Goal: Task Accomplishment & Management: Manage account settings

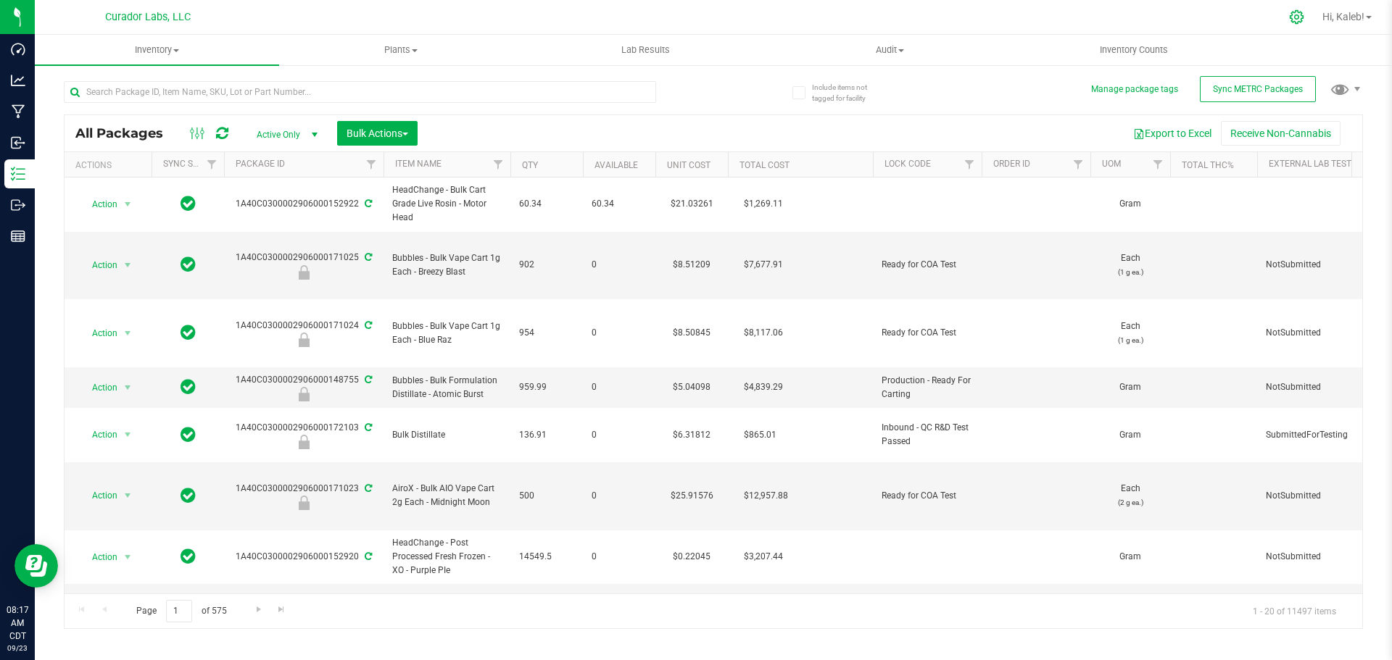
click at [1300, 9] on div at bounding box center [1297, 16] width 36 height 31
click at [1301, 16] on div at bounding box center [1297, 16] width 20 height 15
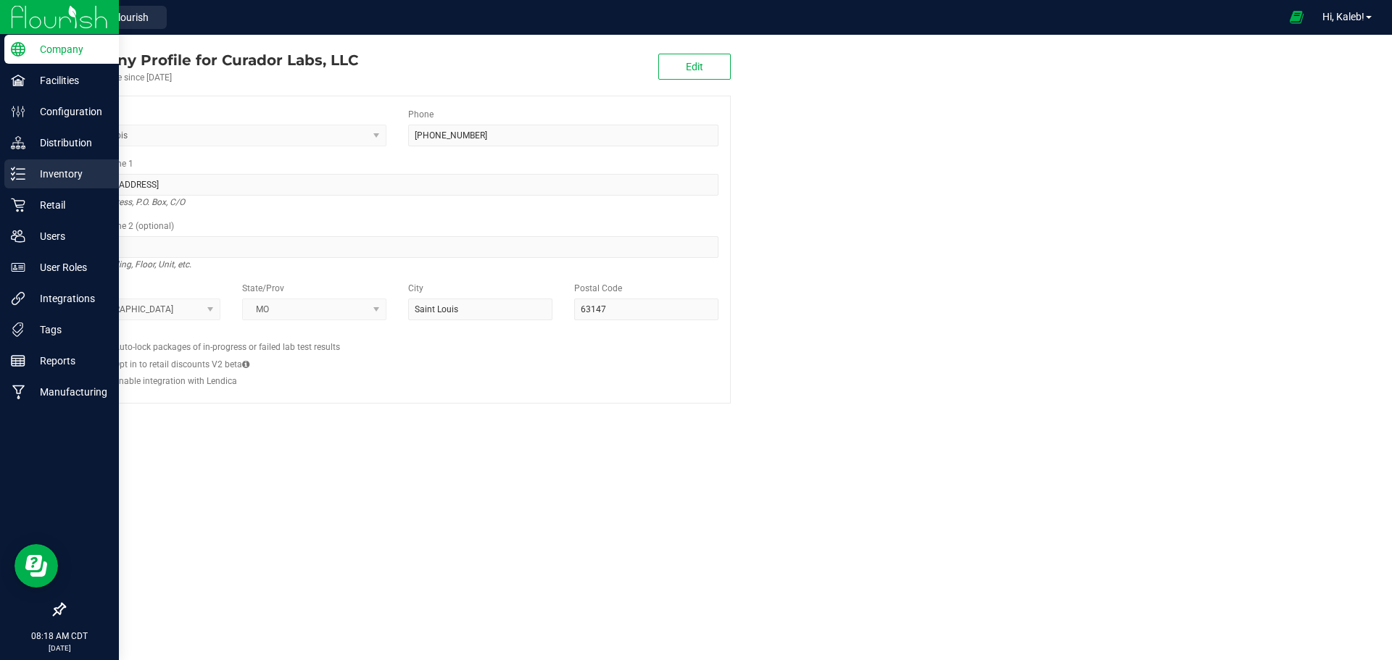
click at [50, 186] on div "Inventory" at bounding box center [61, 173] width 115 height 29
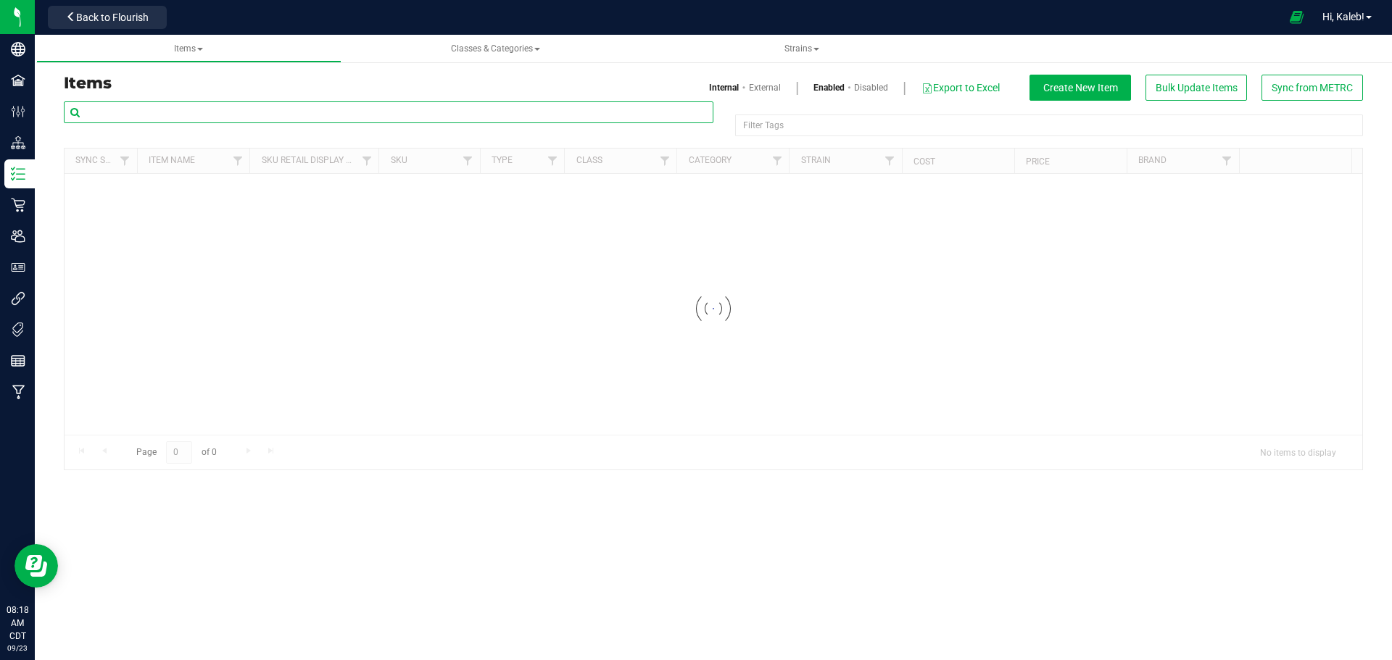
click at [288, 115] on input "text" at bounding box center [388, 112] width 649 height 22
paste input "Fresh Produce #32"
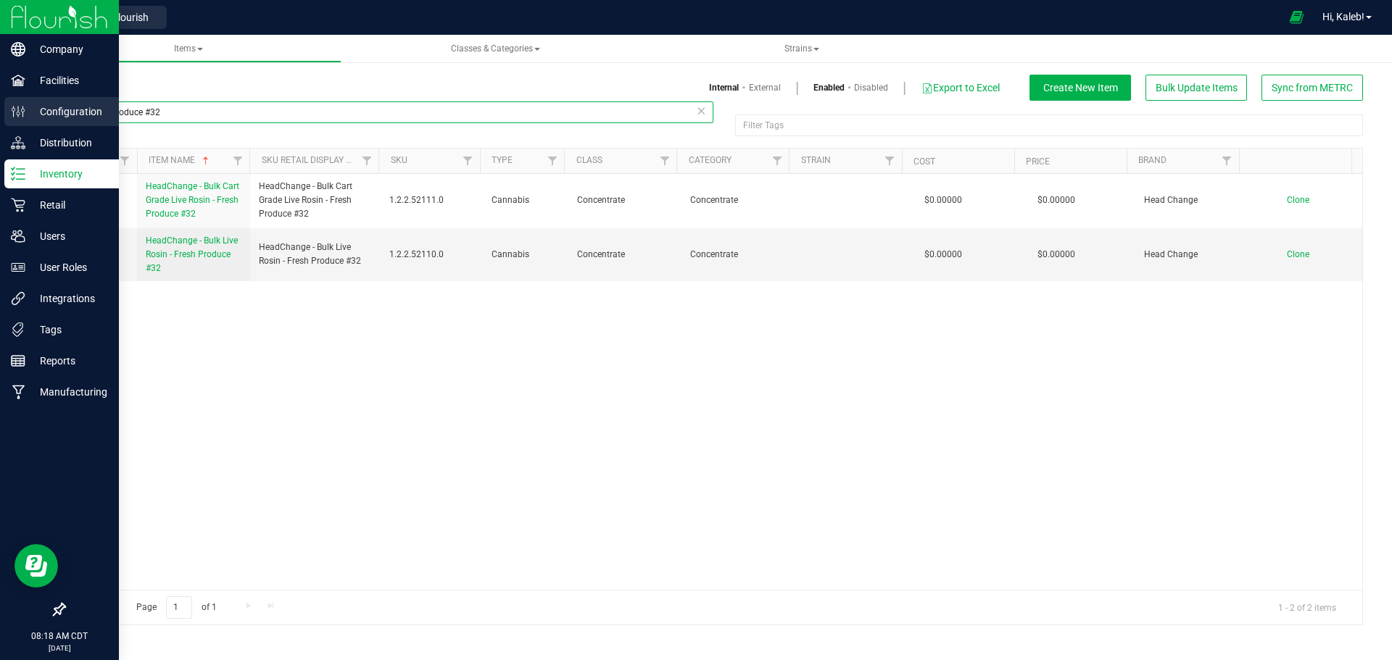
paste input "HeadChange - Bulk Live Rosin Cart .5g Each -"
drag, startPoint x: 196, startPoint y: 120, endPoint x: 0, endPoint y: 125, distance: 195.8
click at [0, 125] on div "Company Facilities Configuration Distribution Inventory Retail Users User Roles…" at bounding box center [696, 330] width 1392 height 660
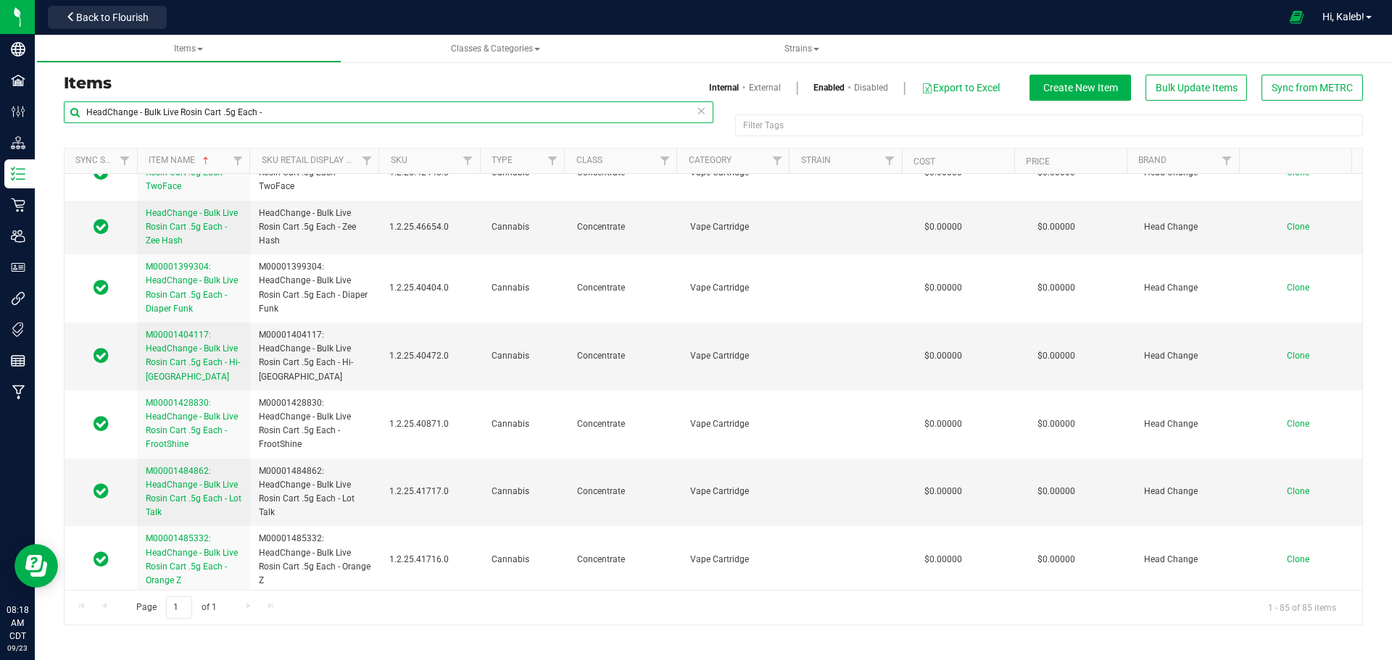
scroll to position [4445, 0]
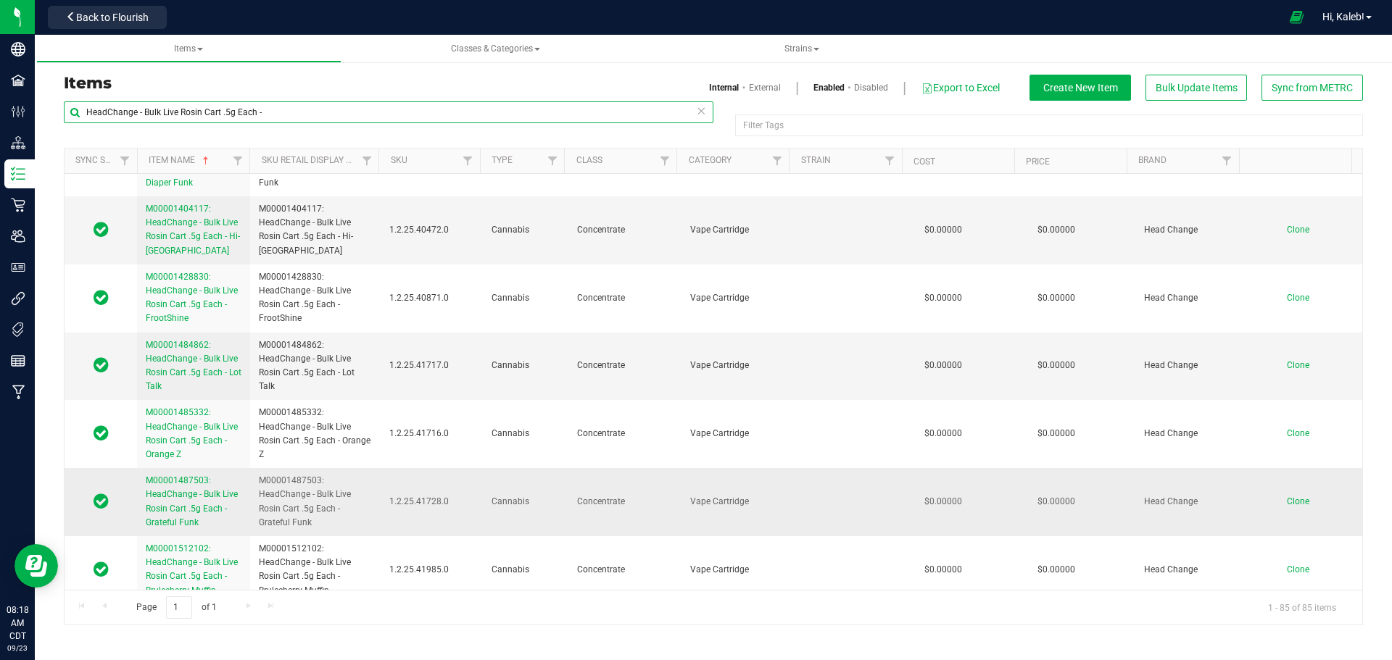
type input "HeadChange - Bulk Live Rosin Cart .5g Each -"
click at [1287, 496] on span "Clone" at bounding box center [1298, 501] width 22 height 10
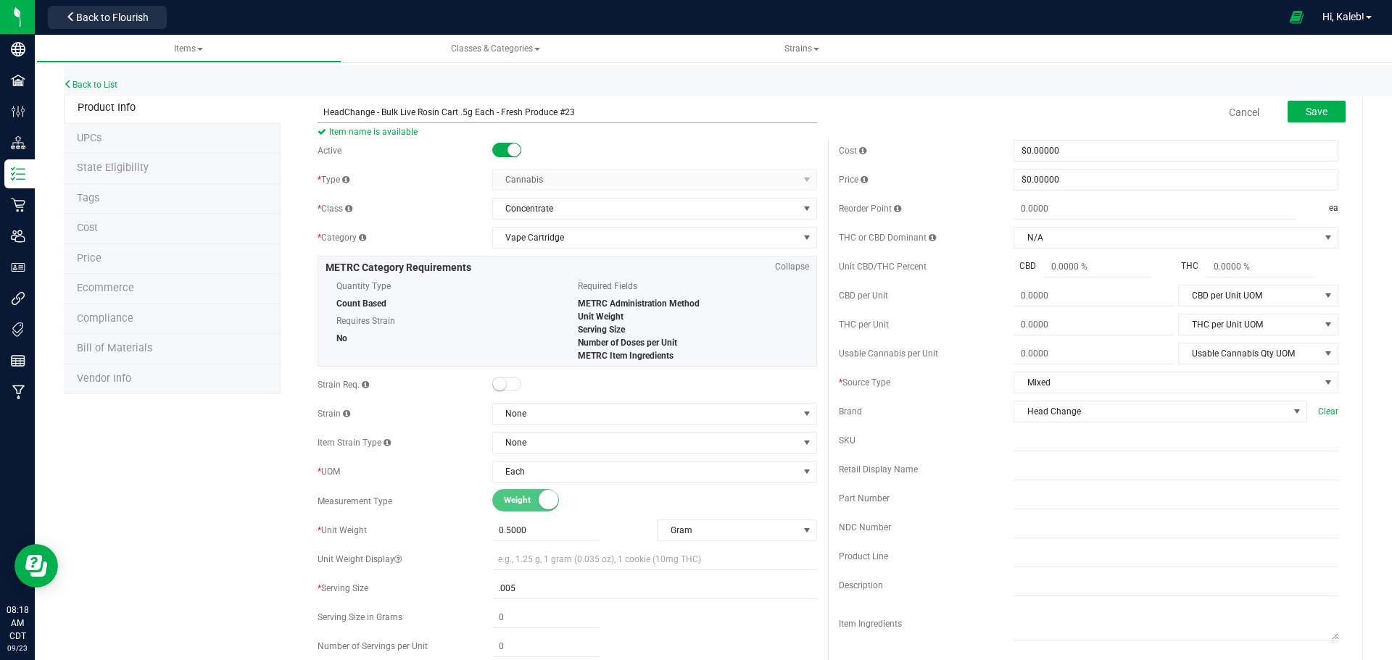
click at [319, 109] on input "HeadChange - Bulk Live Rosin Cart .5g Each - Fresh Produce #23" at bounding box center [566, 112] width 499 height 22
type input "HeadChange - Bulk Live Rosin Cart .5g Each - Fresh Produce #23"
click at [1305, 114] on span "Save" at bounding box center [1316, 112] width 22 height 12
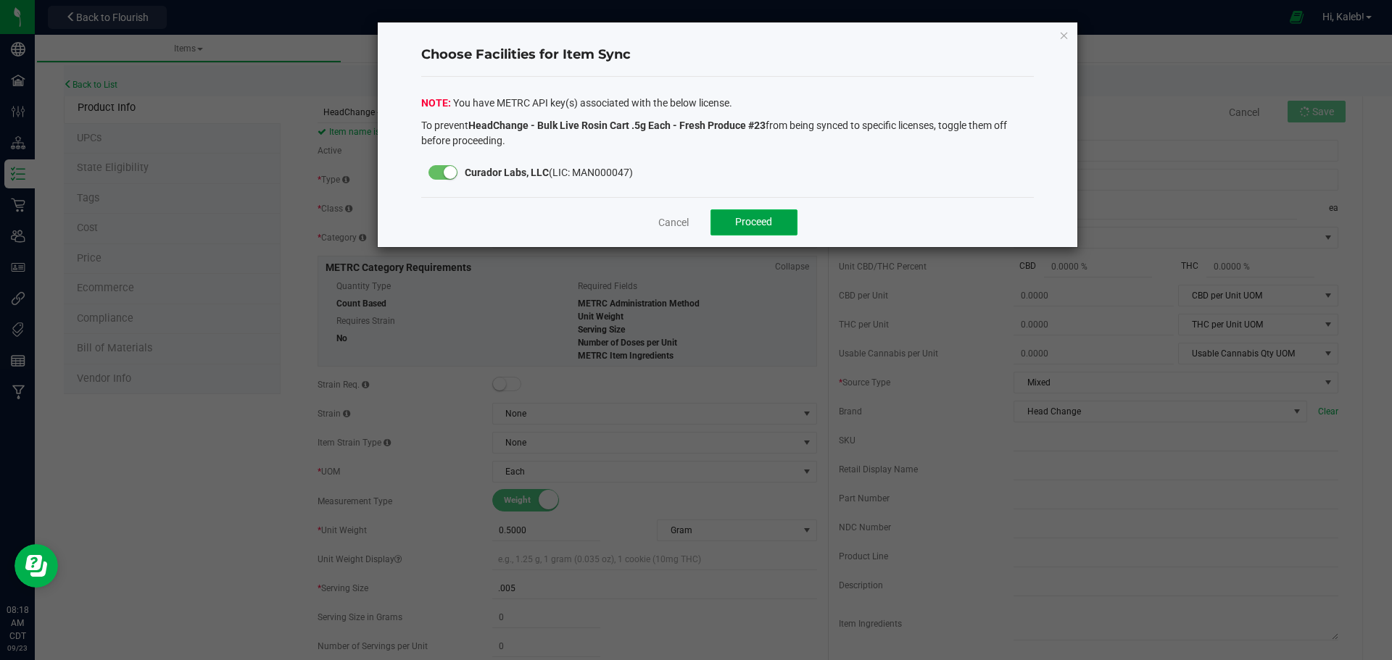
click at [792, 224] on button "Proceed" at bounding box center [753, 222] width 87 height 26
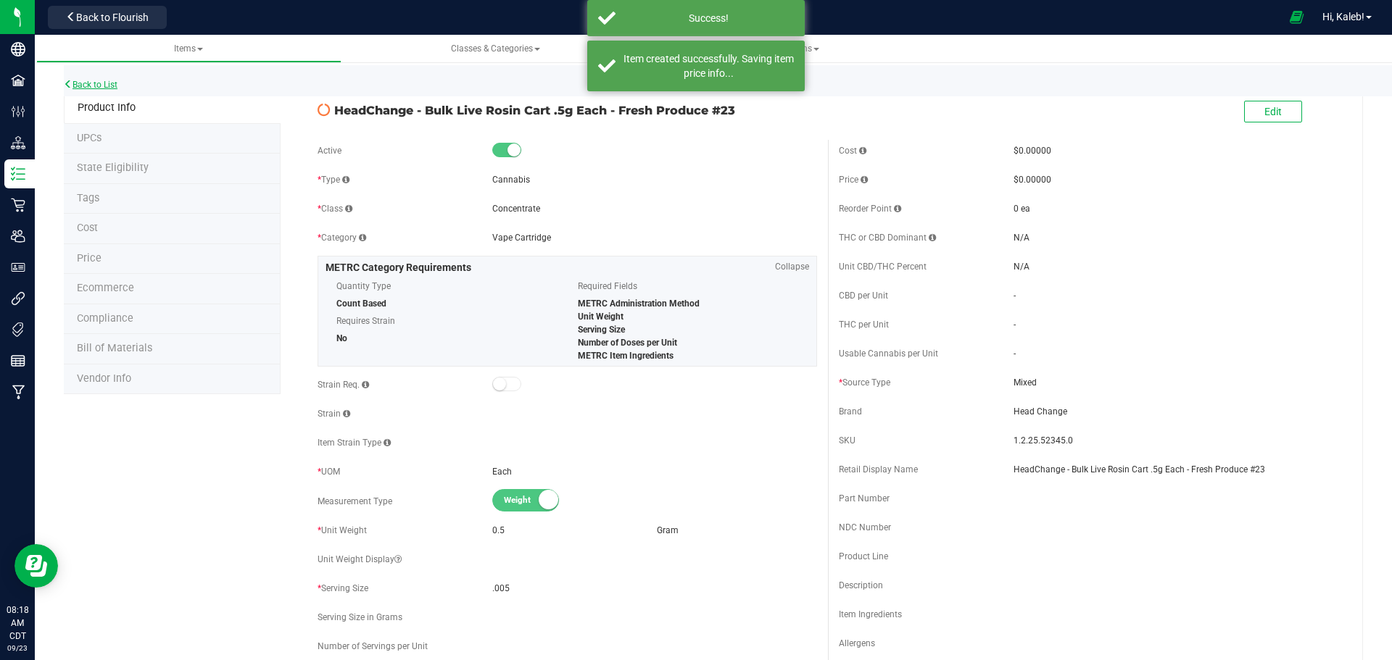
click at [102, 88] on link "Back to List" at bounding box center [91, 85] width 54 height 10
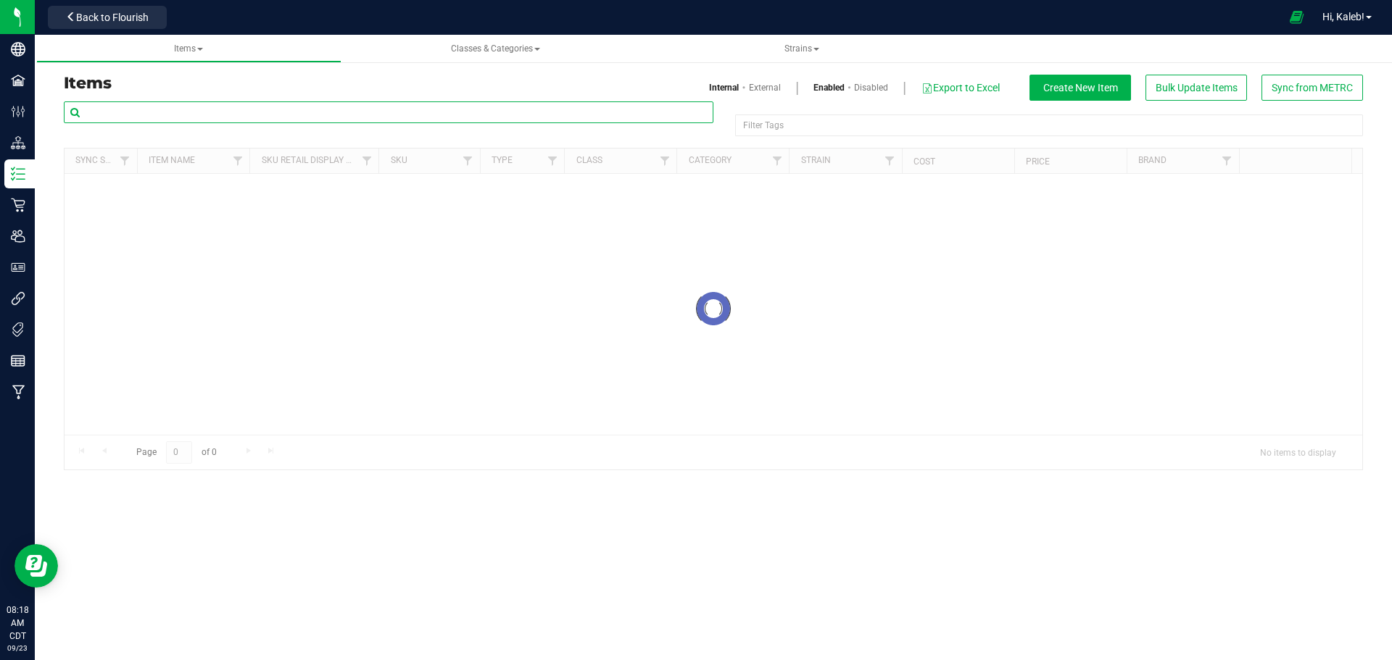
click at [269, 112] on input "text" at bounding box center [388, 112] width 649 height 22
paste input "Bench Sample - HeadChange - Bulk Live Rosin -"
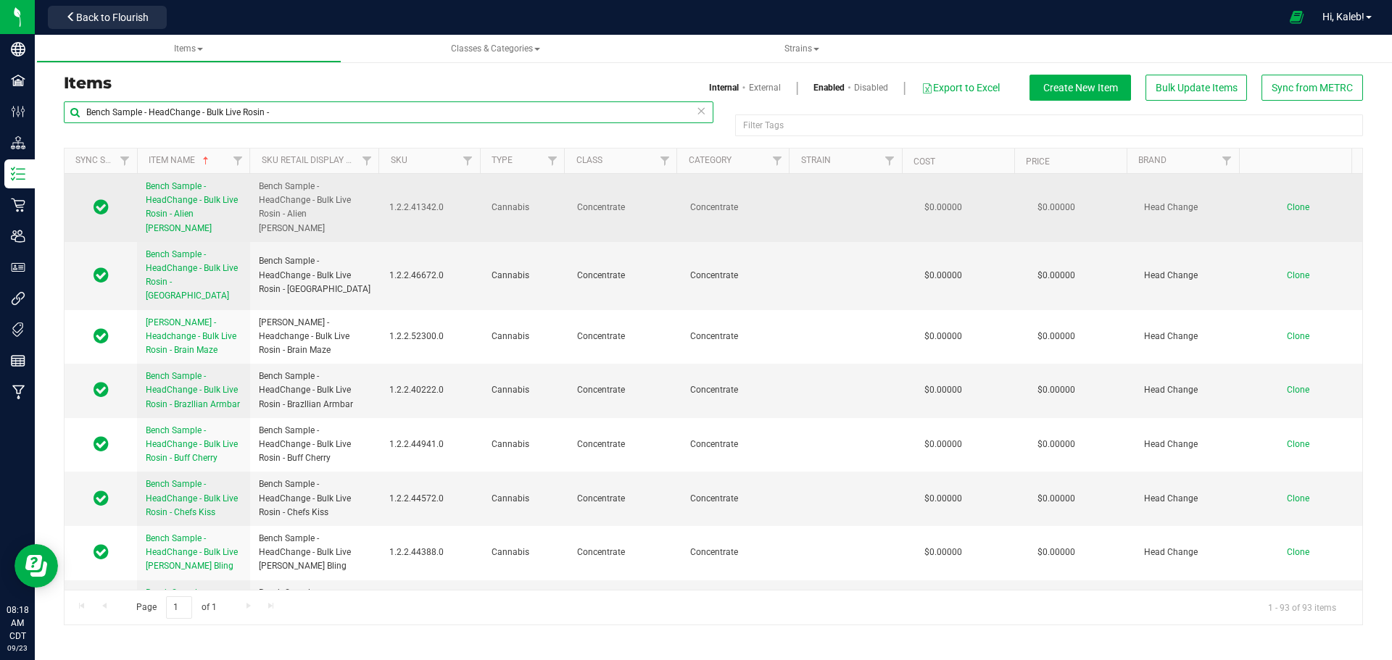
type input "Bench Sample - HeadChange - Bulk Live Rosin -"
click at [1287, 202] on span "Clone" at bounding box center [1298, 207] width 22 height 10
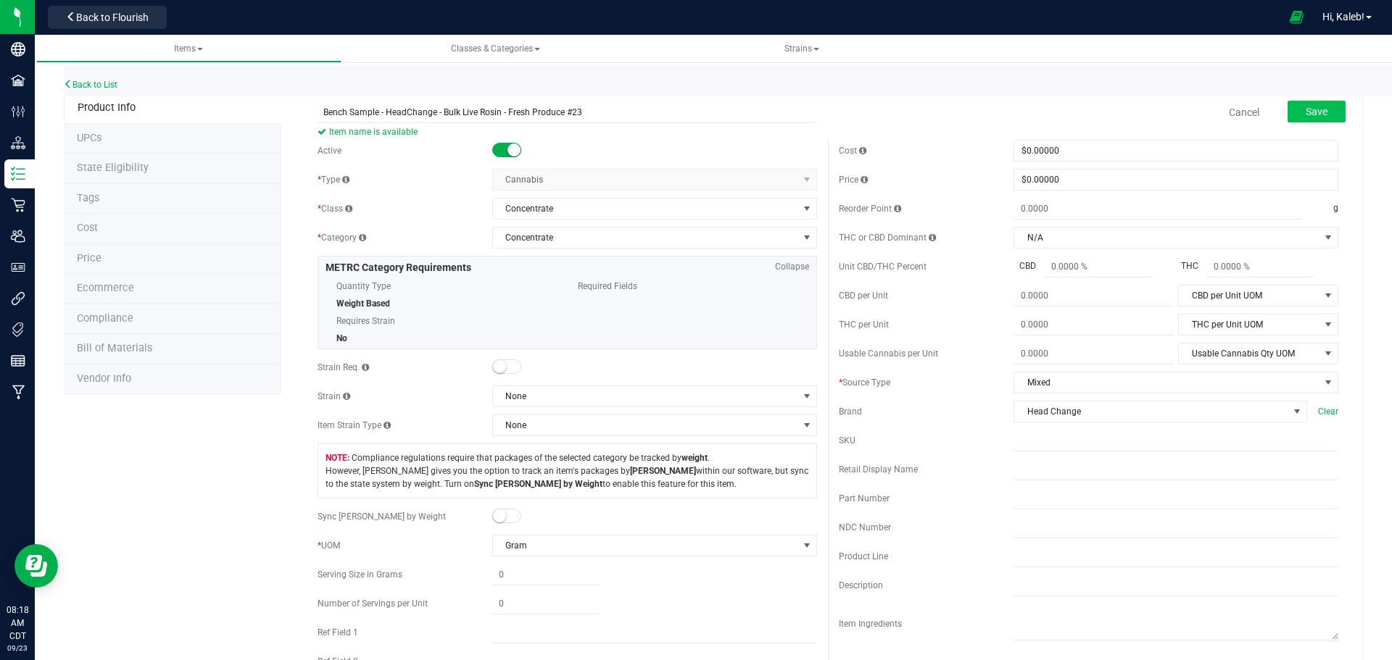
type input "Bench Sample - HeadChange - Bulk Live Rosin - Fresh Produce #23"
click at [1320, 111] on button "Save" at bounding box center [1316, 112] width 58 height 22
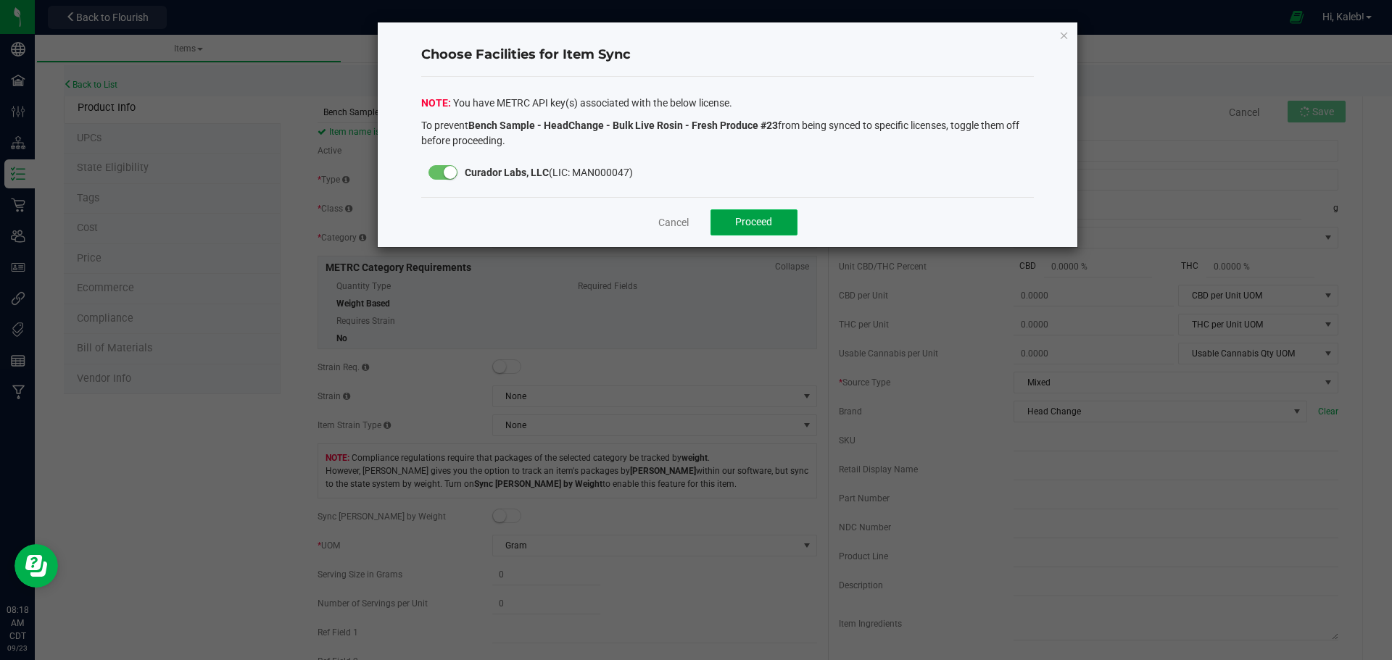
click at [768, 224] on span "Proceed" at bounding box center [753, 222] width 37 height 12
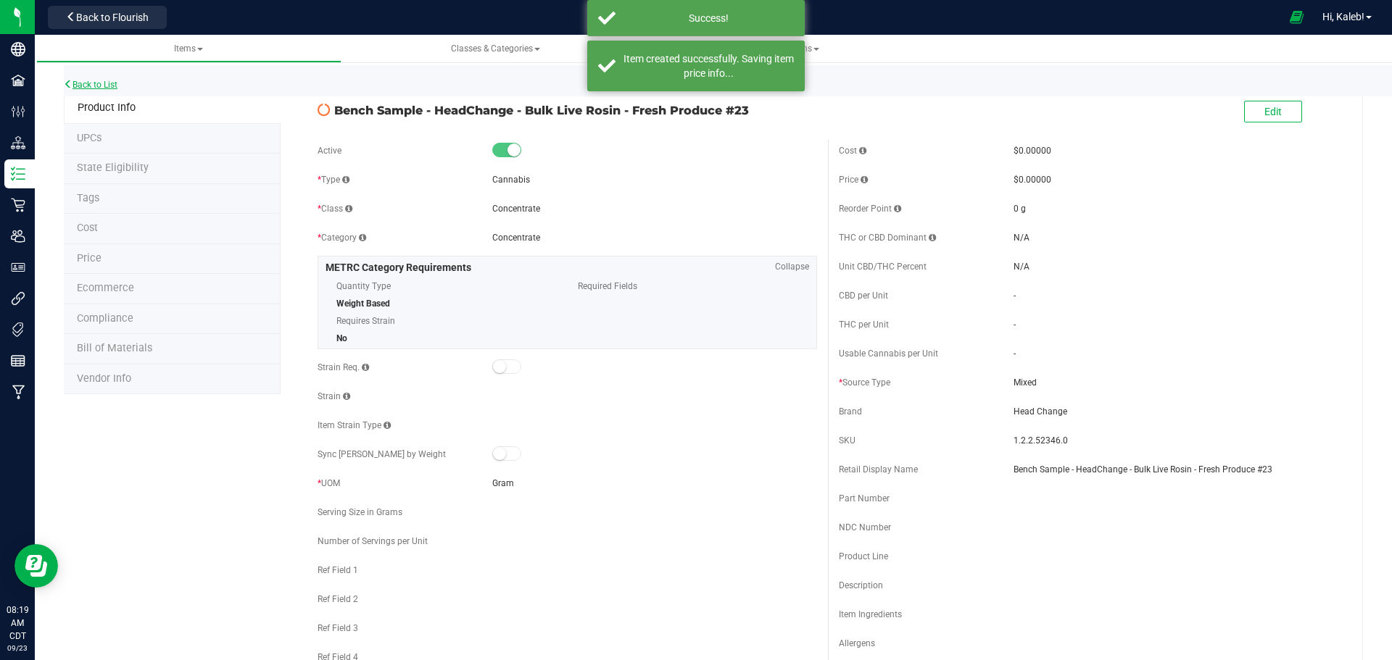
click at [100, 85] on link "Back to List" at bounding box center [91, 85] width 54 height 10
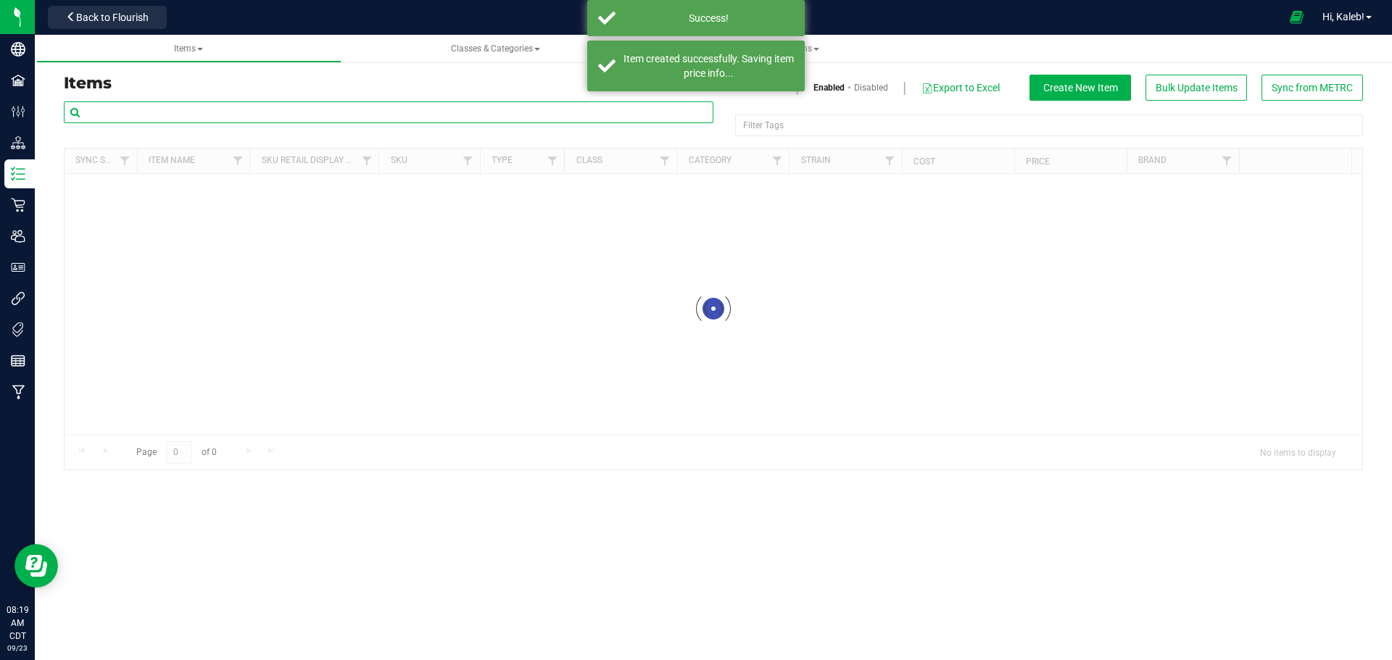
click at [257, 107] on input "text" at bounding box center [388, 112] width 649 height 22
paste input "Bench Sample - HeadChange - Live Rosin Cart .5g -"
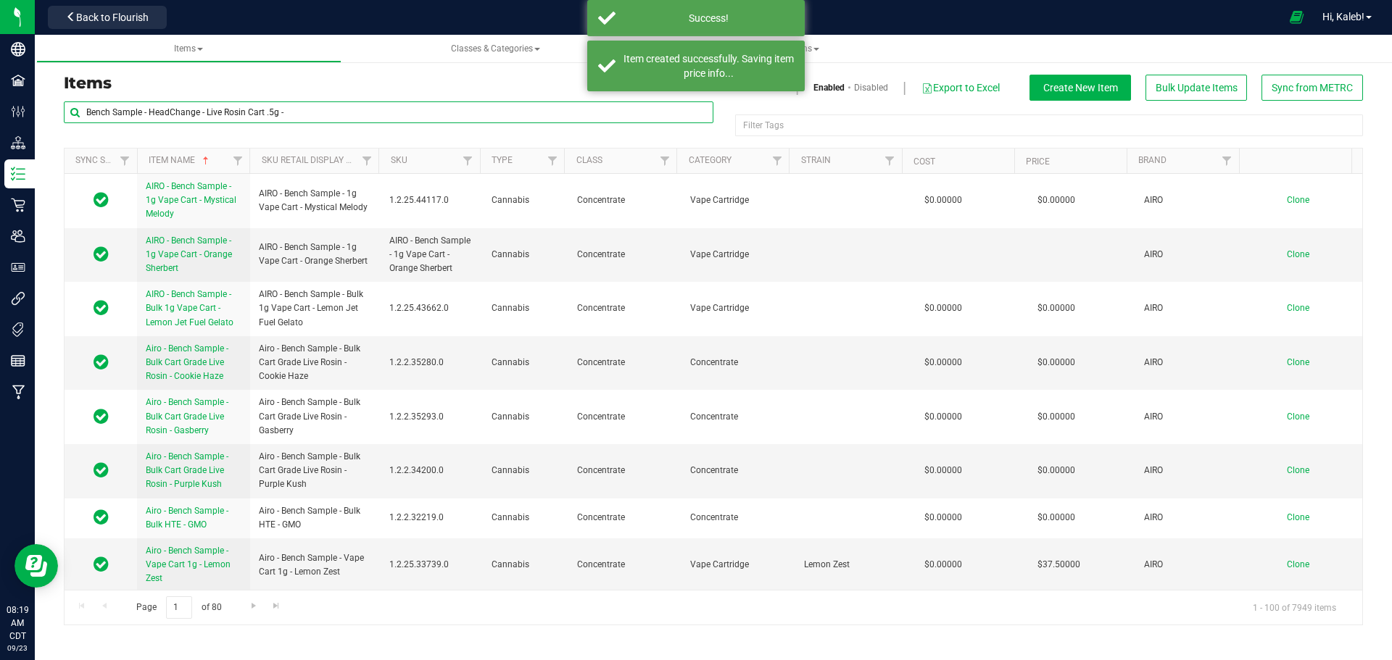
type input "Bench Sample - HeadChange - Live Rosin Cart .5g -"
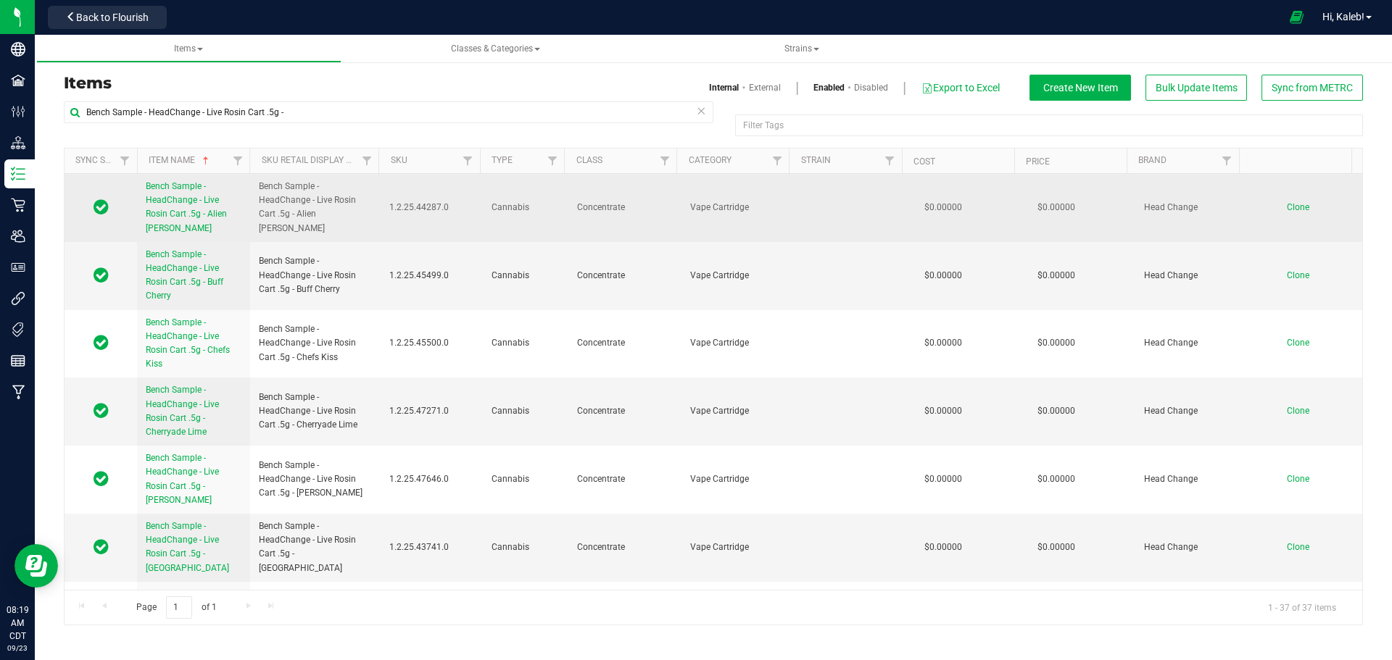
click at [1287, 204] on span "Clone" at bounding box center [1298, 207] width 22 height 10
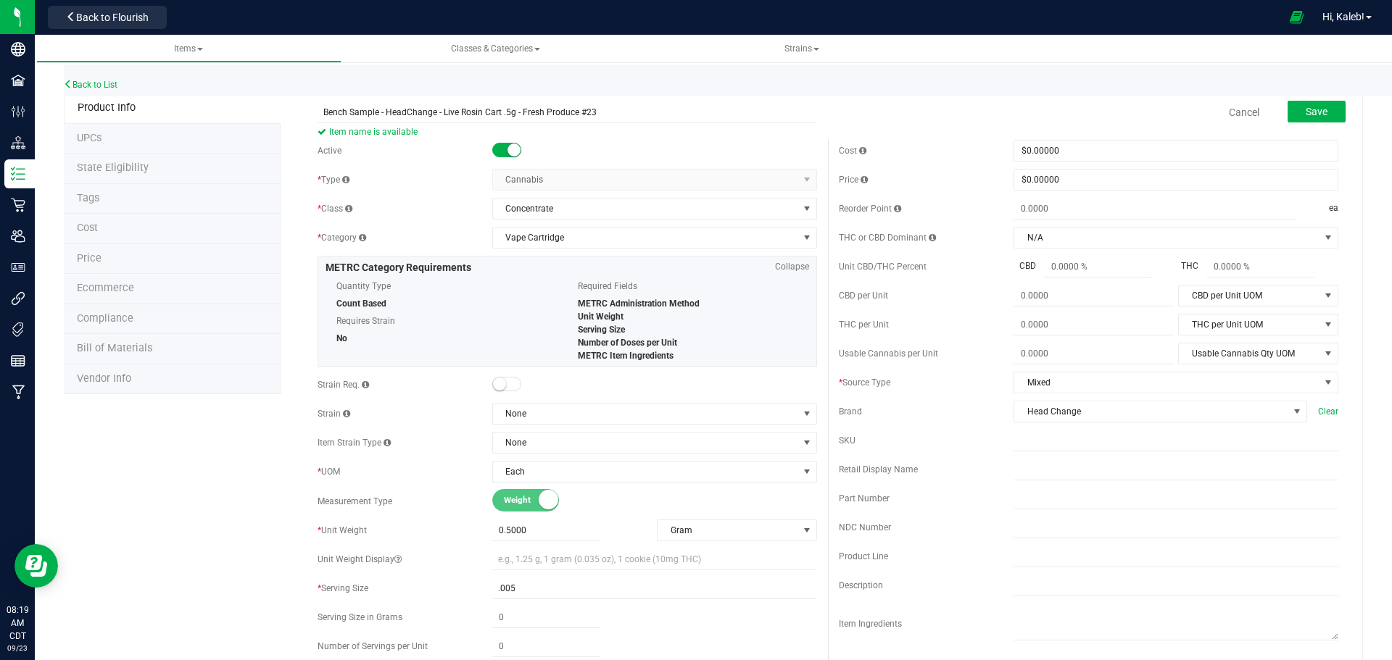
type input "Bench Sample - HeadChange - Live Rosin Cart .5g - Fresh Produce #23"
click at [1302, 124] on div "Save" at bounding box center [1306, 113] width 80 height 30
click at [1305, 113] on span "Save" at bounding box center [1316, 112] width 22 height 12
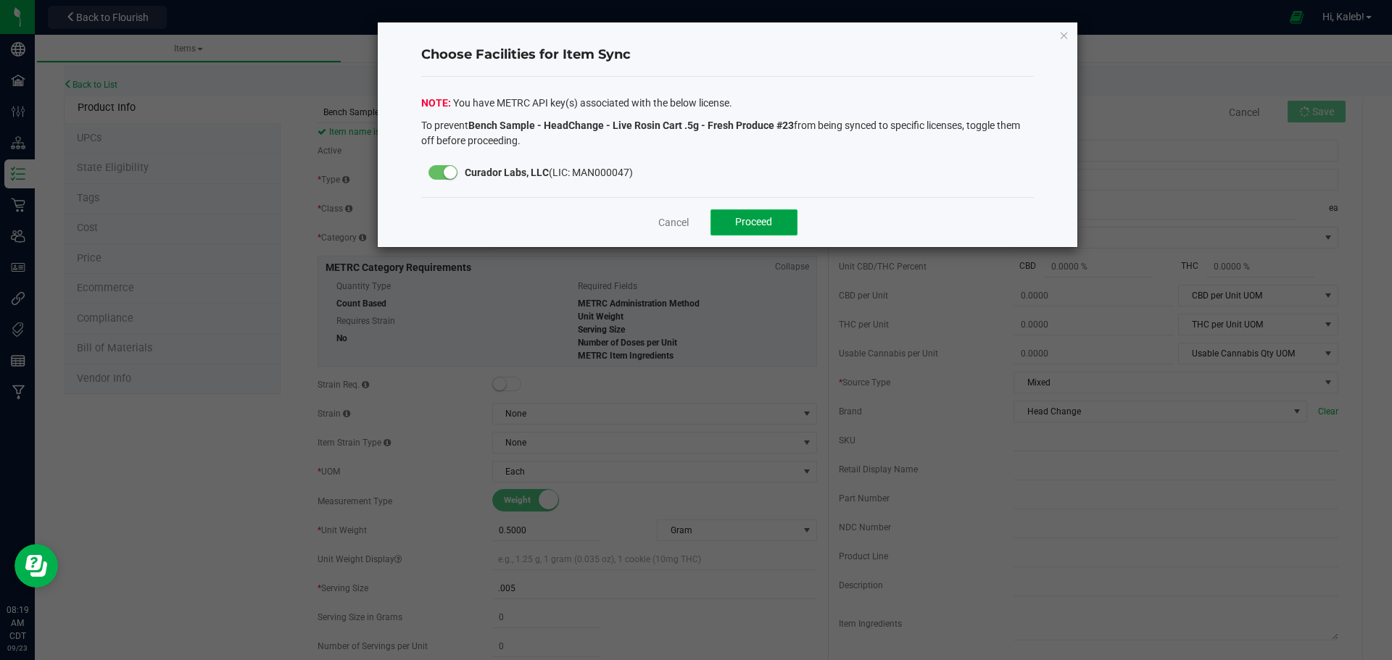
click at [765, 222] on span "Proceed" at bounding box center [753, 222] width 37 height 12
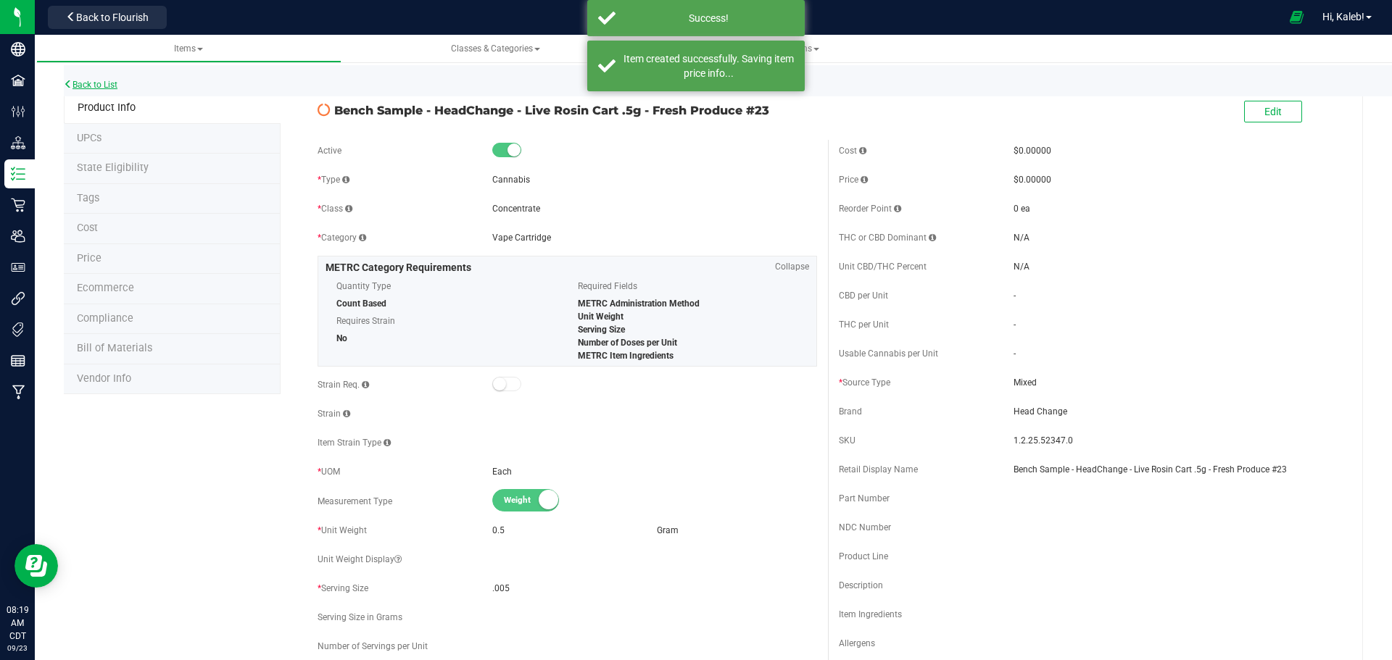
click at [115, 85] on link "Back to List" at bounding box center [91, 85] width 54 height 10
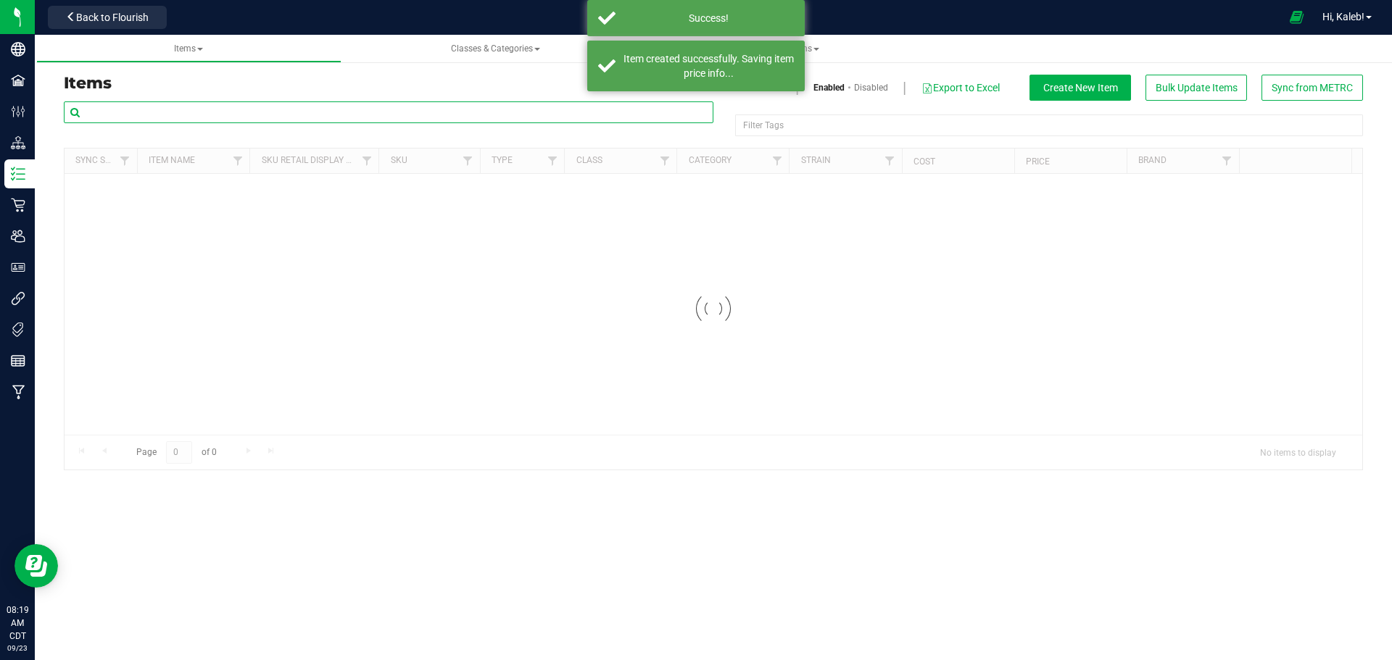
click at [223, 107] on input "text" at bounding box center [388, 112] width 649 height 22
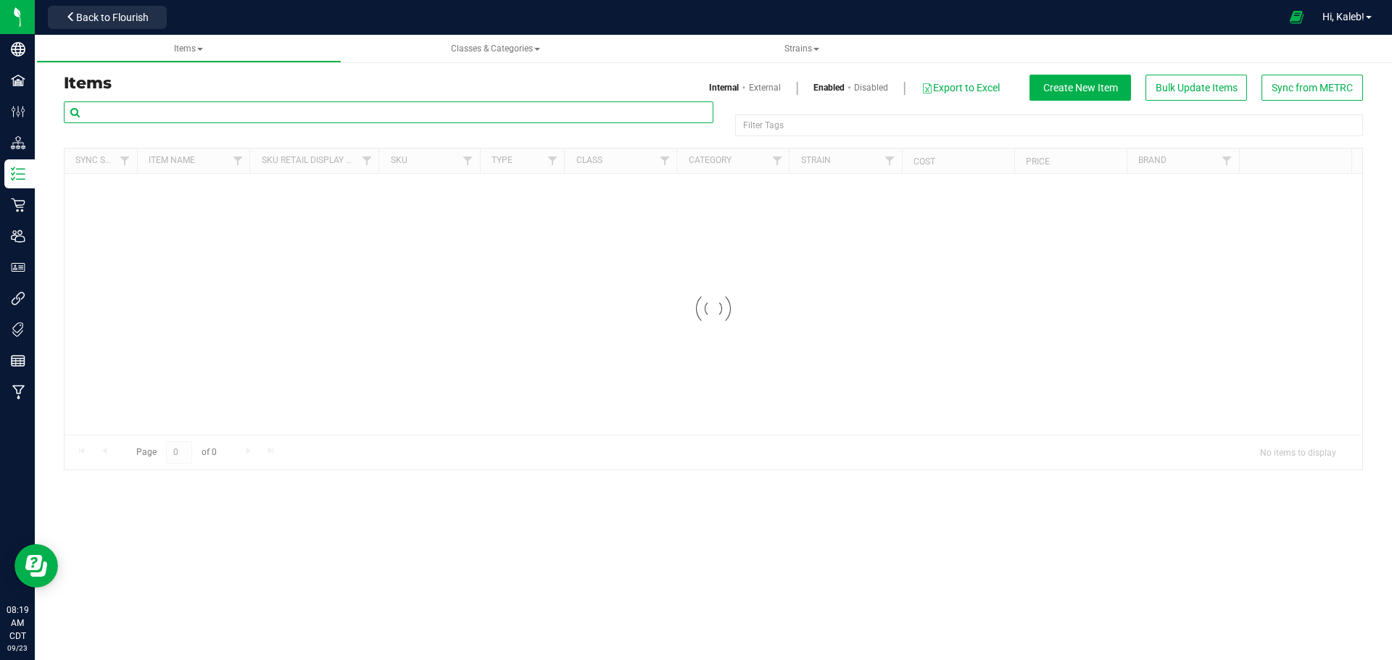
paste input "HeadChange - Bulk Live Rosin 1g Each -"
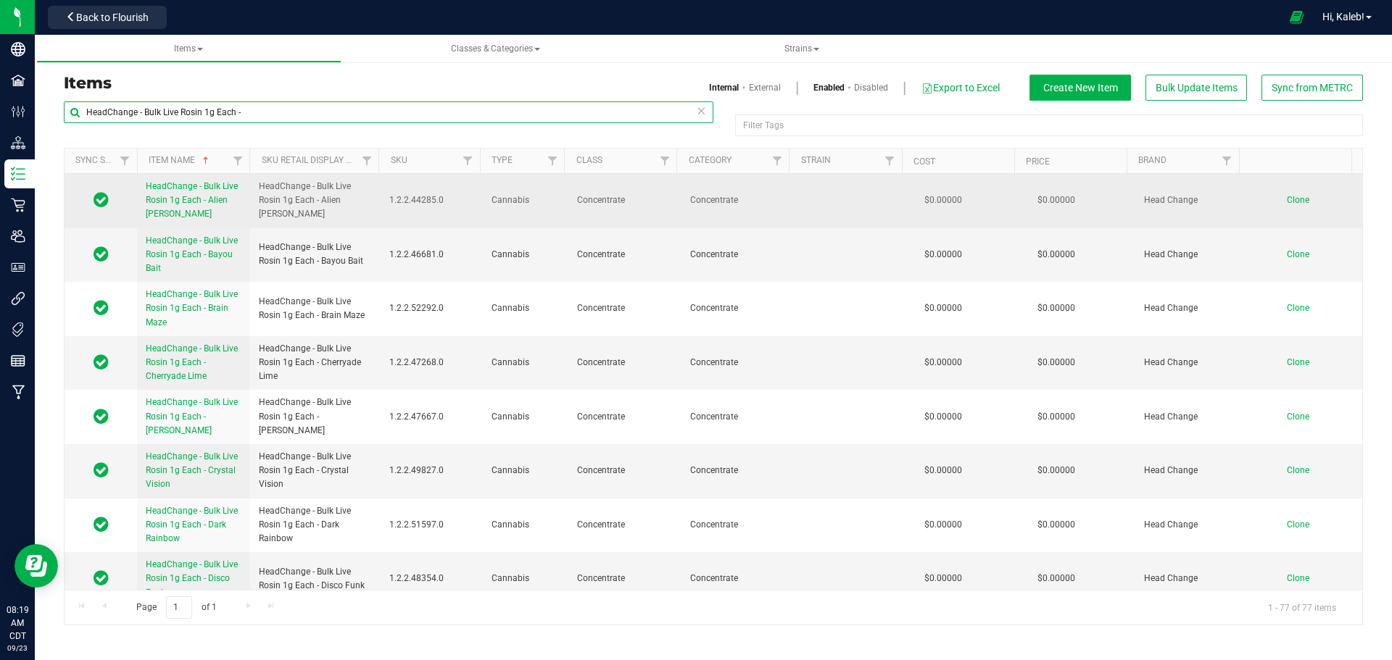
type input "HeadChange - Bulk Live Rosin 1g Each -"
click at [1289, 196] on span "Clone" at bounding box center [1298, 200] width 22 height 10
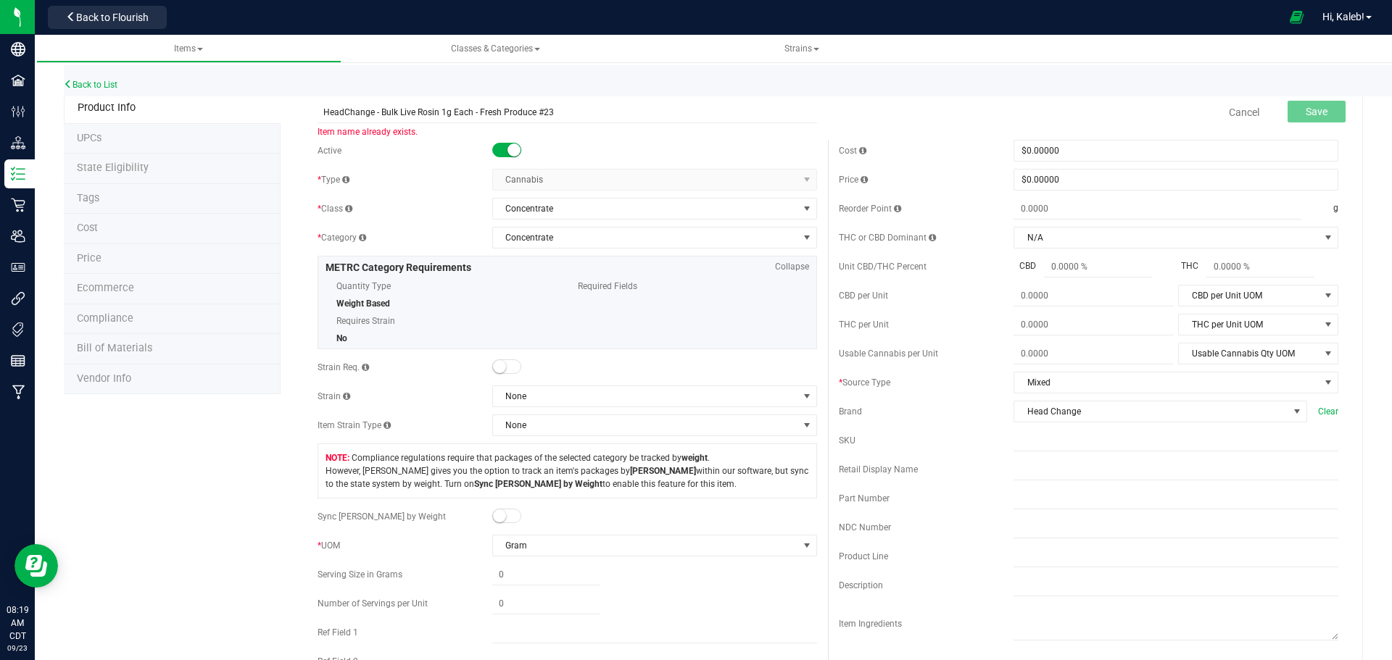
type input "HeadChange - Bulk Live Rosin 1g Each - Fresh Produce #23"
drag, startPoint x: 516, startPoint y: 511, endPoint x: 523, endPoint y: 526, distance: 16.6
click at [516, 512] on span at bounding box center [506, 516] width 29 height 14
click at [544, 606] on span at bounding box center [546, 604] width 108 height 21
type input "1"
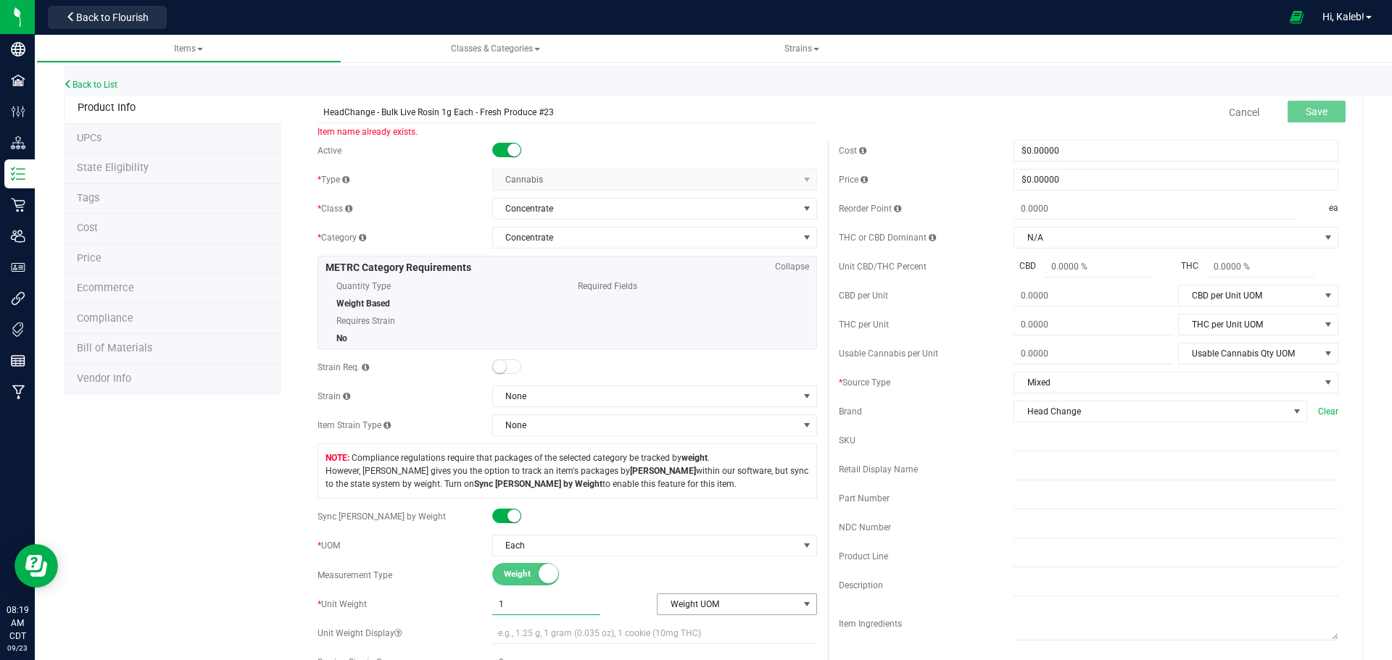
type input "1.0000"
click at [689, 597] on span "Weight UOM" at bounding box center [727, 604] width 141 height 20
click at [688, 477] on li "Gram" at bounding box center [731, 472] width 157 height 22
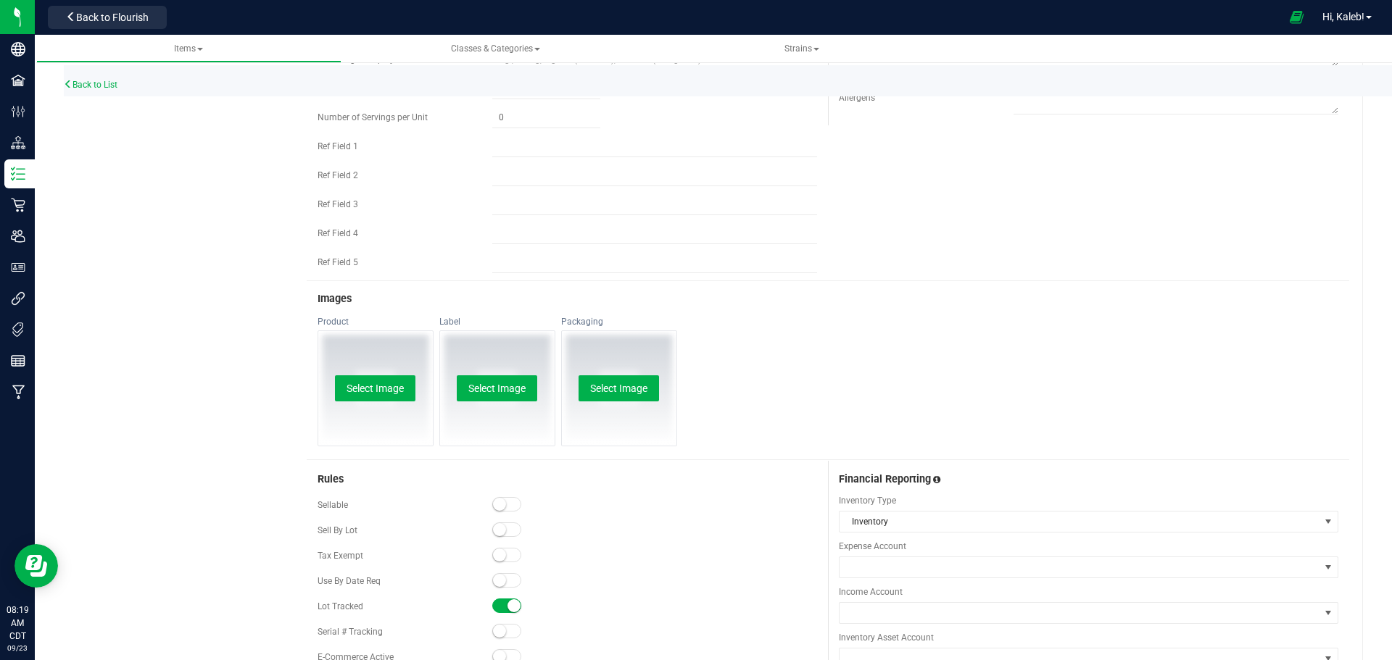
scroll to position [580, 0]
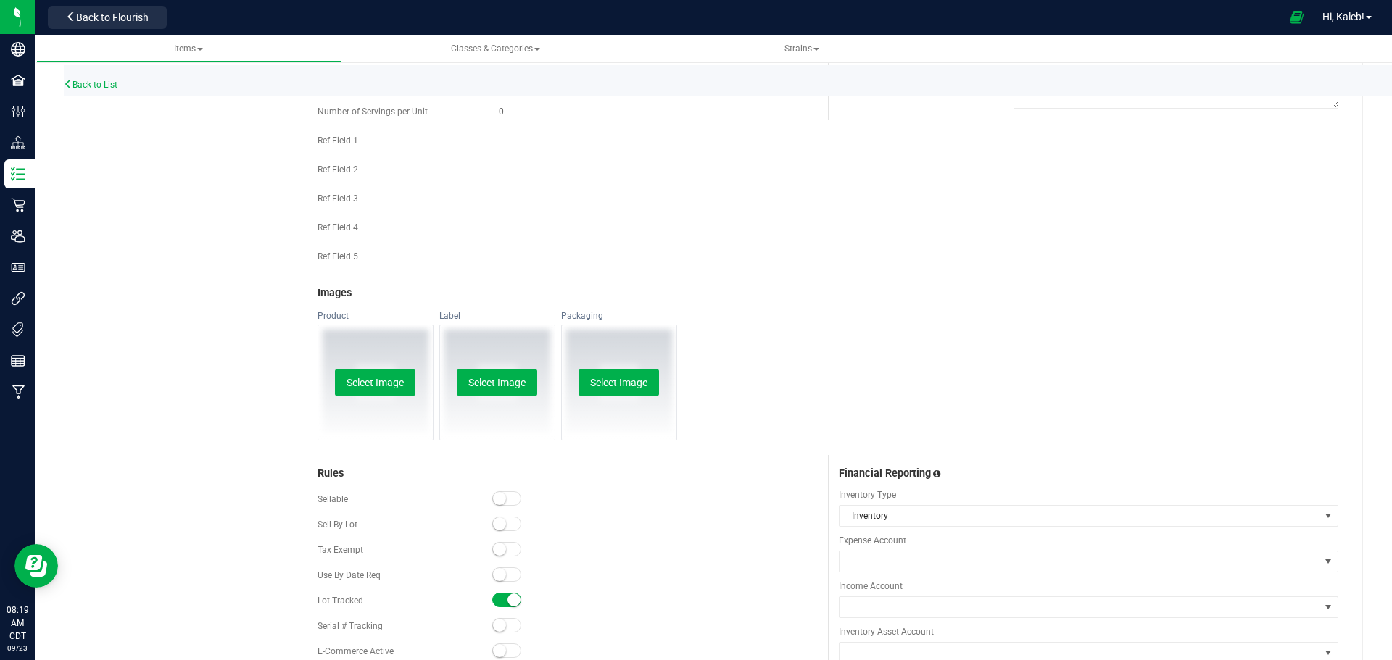
click at [506, 574] on span at bounding box center [506, 575] width 29 height 14
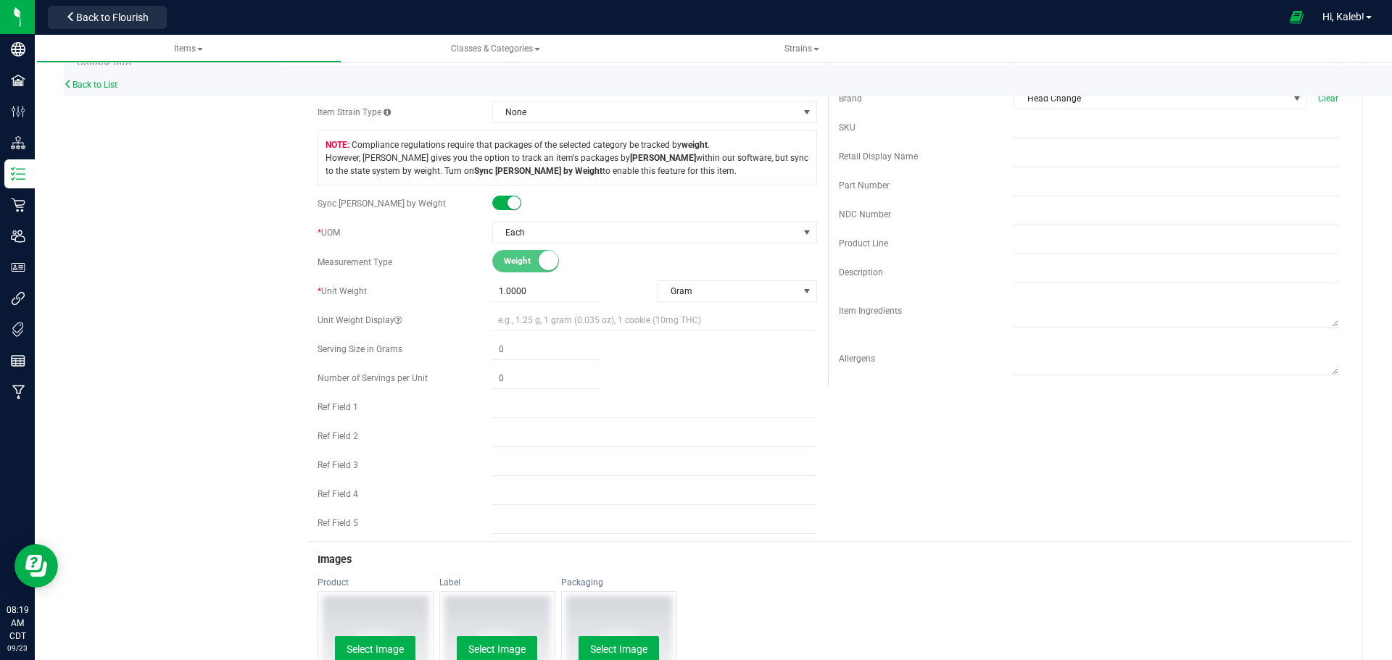
scroll to position [0, 0]
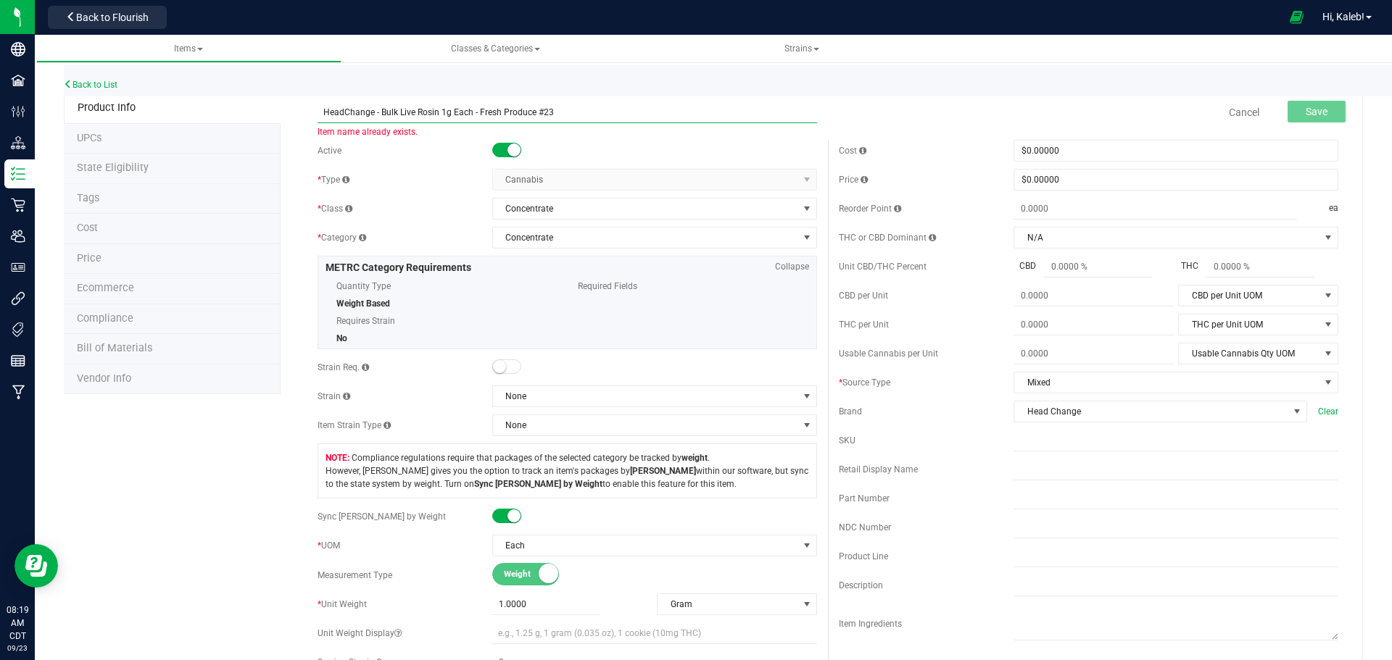
click at [445, 112] on input "HeadChange - Bulk Live Rosin 1g Each - Fresh Produce #23" at bounding box center [566, 112] width 499 height 22
click at [111, 82] on link "Back to List" at bounding box center [91, 85] width 54 height 10
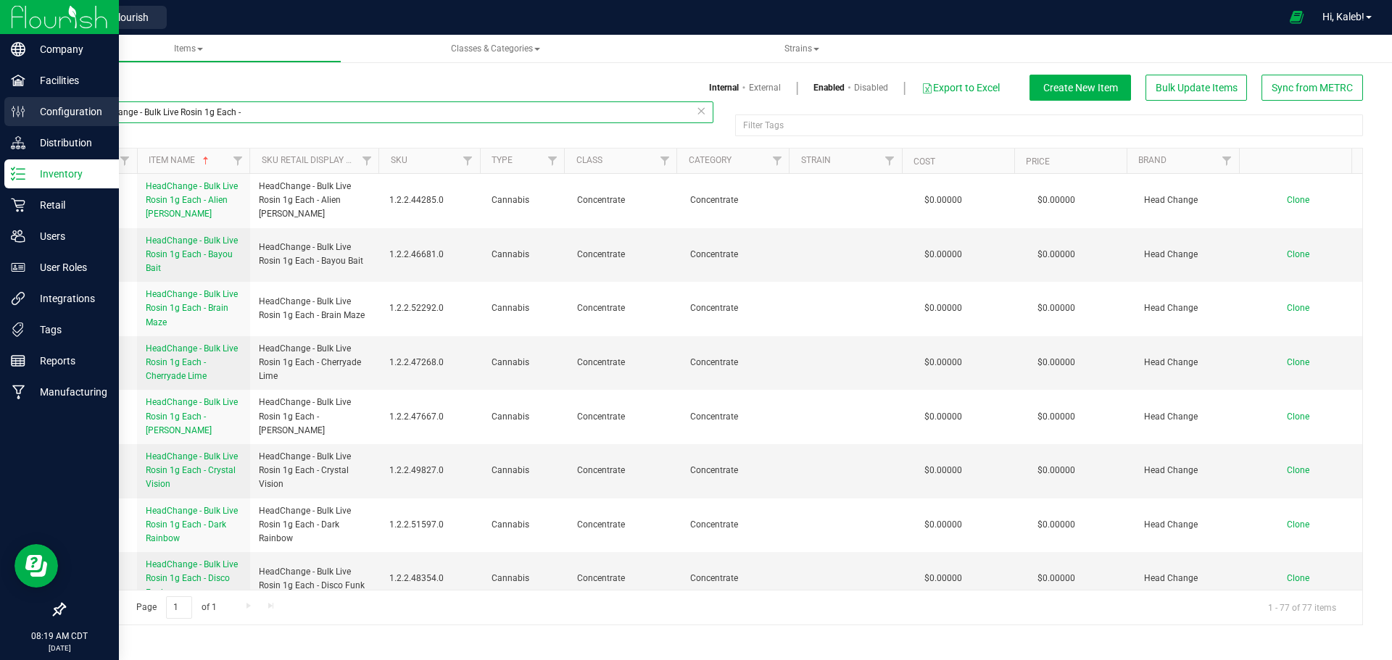
drag, startPoint x: 65, startPoint y: 117, endPoint x: 0, endPoint y: 115, distance: 64.5
click at [0, 115] on div "Company Facilities Configuration Distribution Inventory Retail Users User Roles…" at bounding box center [696, 330] width 1392 height 660
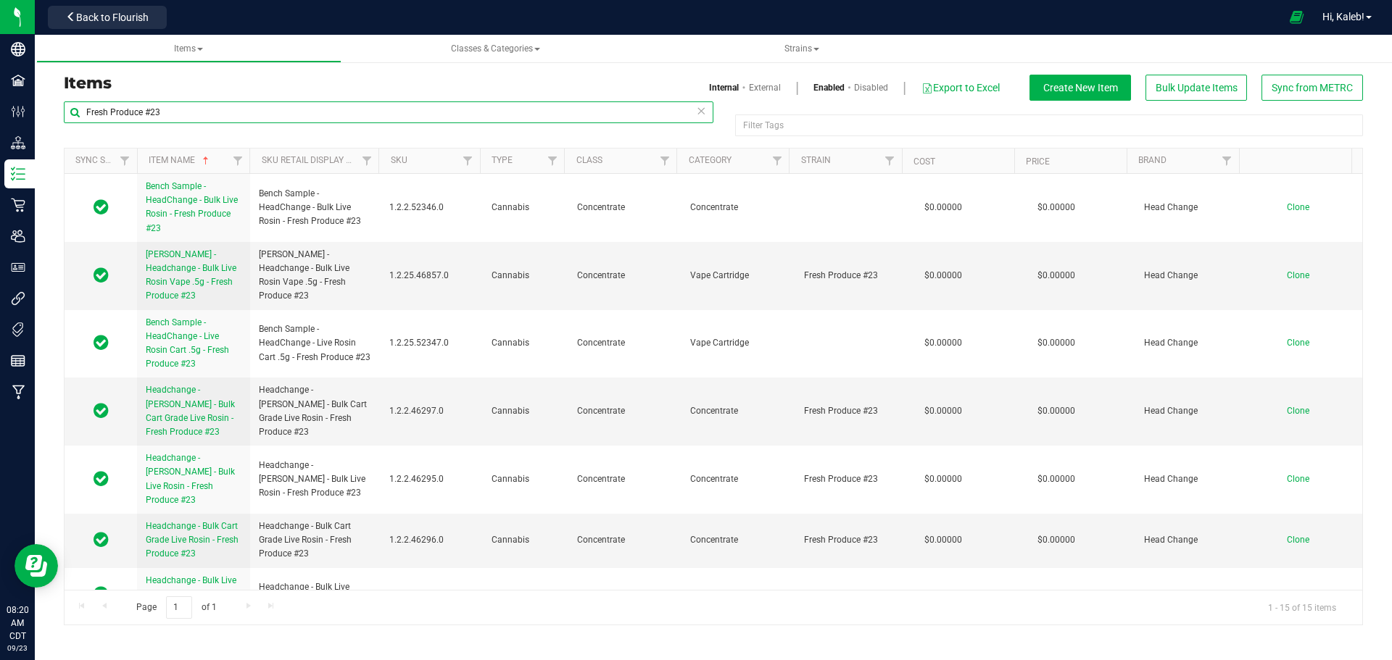
drag, startPoint x: 82, startPoint y: 109, endPoint x: 536, endPoint y: 104, distance: 453.8
click at [536, 104] on input "Fresh Produce #23" at bounding box center [388, 112] width 649 height 22
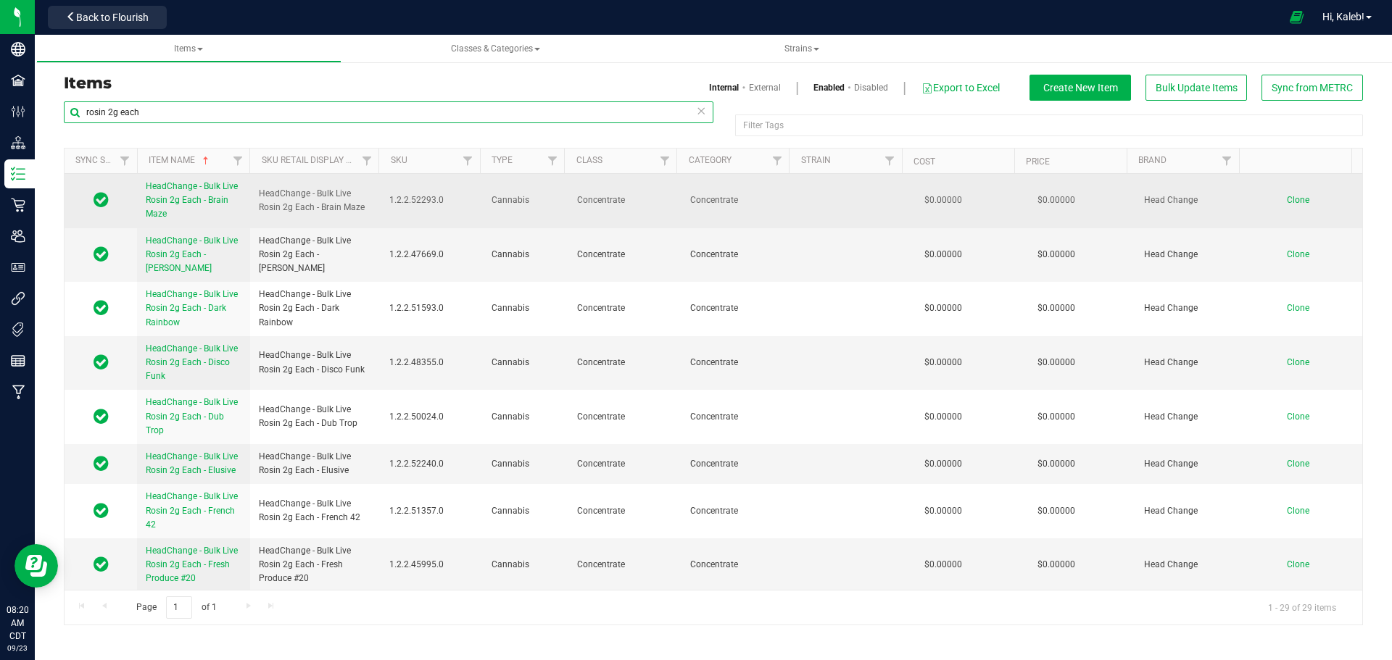
type input "rosin 2g each"
click at [1296, 204] on span "Clone" at bounding box center [1298, 200] width 22 height 10
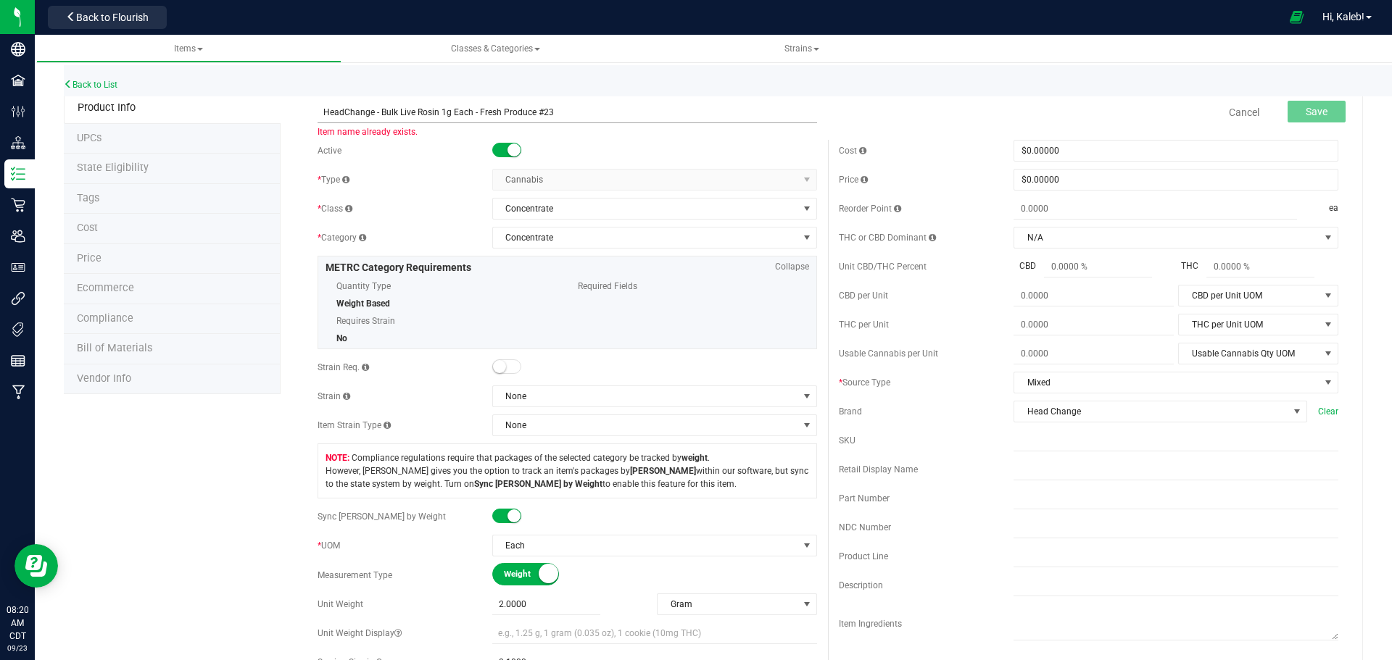
click at [322, 111] on input "HeadChange - Bulk Live Rosin 1g Each - Fresh Produce #23" at bounding box center [566, 112] width 499 height 22
click at [441, 111] on input "HeadChange - Bulk Live Rosin 1g Each - Fresh Produce #23" at bounding box center [566, 112] width 499 height 22
type input "HeadChange - Bulk Live Rosin 2g Each - Fresh Produce #23"
click at [1305, 116] on span "Save" at bounding box center [1316, 112] width 22 height 12
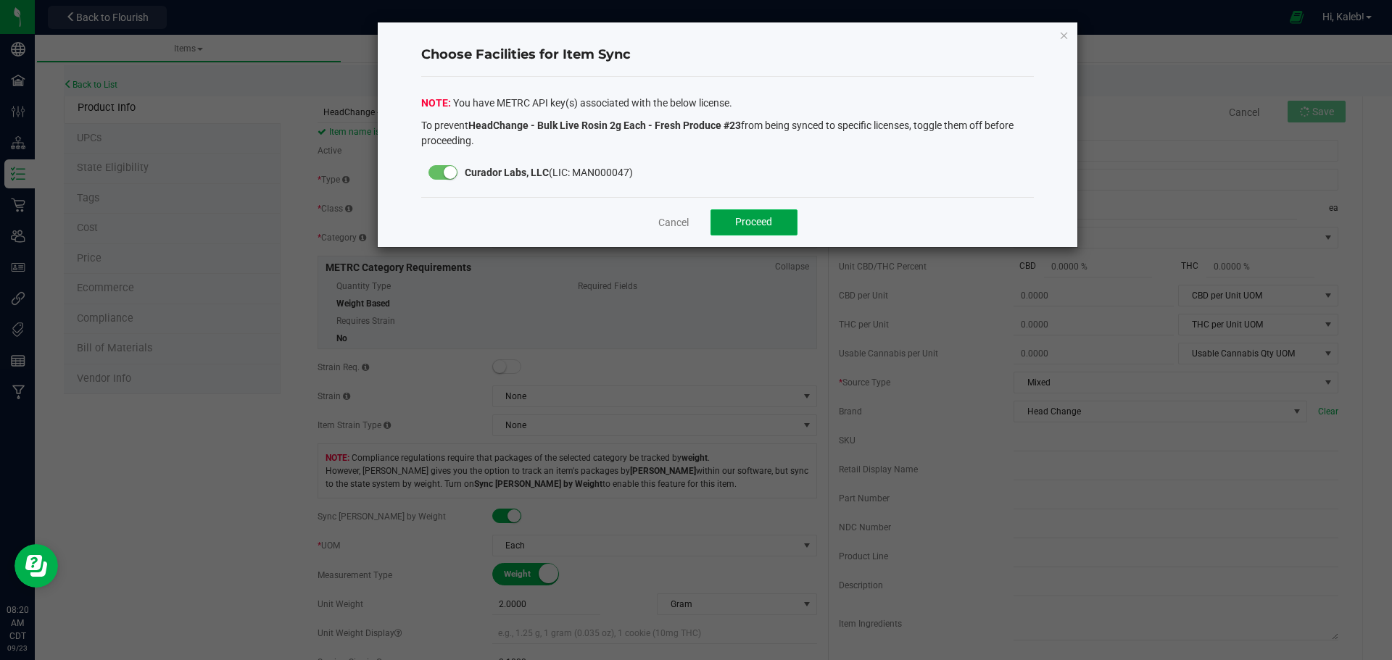
click at [773, 220] on button "Proceed" at bounding box center [753, 222] width 87 height 26
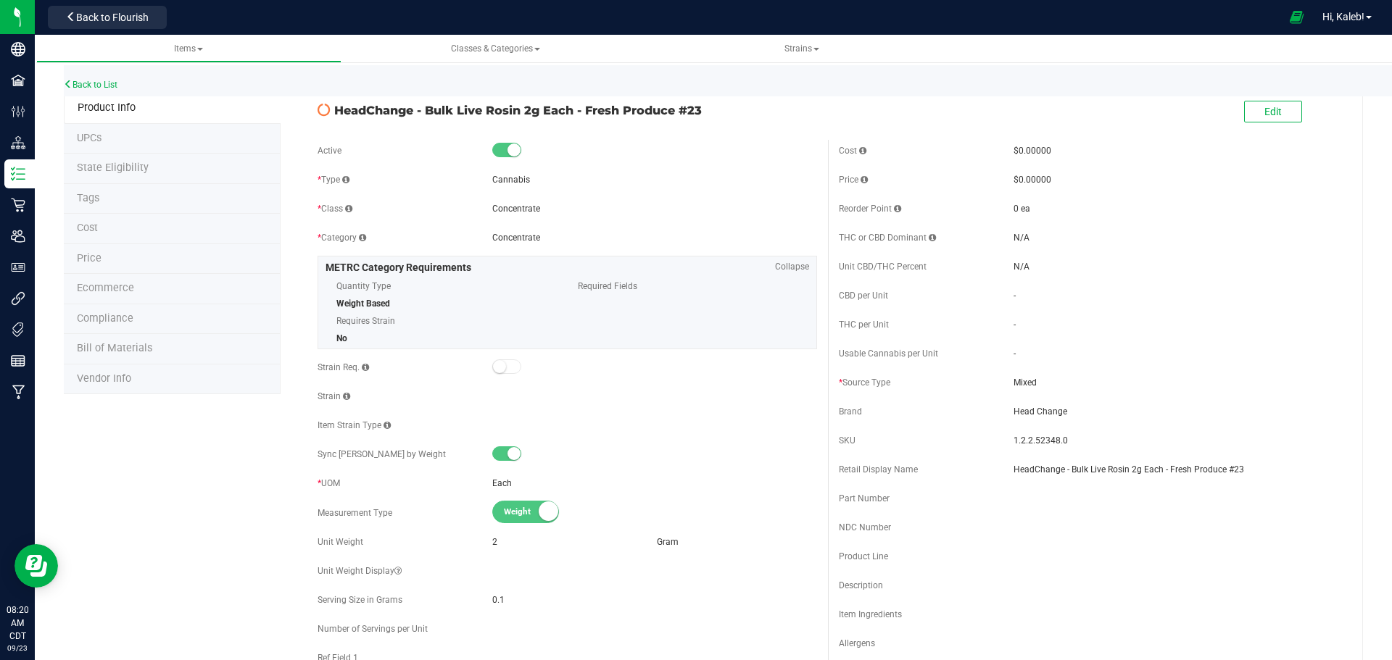
drag, startPoint x: 577, startPoint y: 111, endPoint x: 246, endPoint y: 78, distance: 332.8
click at [728, 99] on div "HeadChange - Bulk Live Rosin 2g Each - Fresh Produce #23" at bounding box center [567, 106] width 521 height 25
copy span "- Fresh Produce #23"
drag, startPoint x: 125, startPoint y: 86, endPoint x: 91, endPoint y: 79, distance: 34.8
click at [121, 86] on div "Back to List" at bounding box center [760, 80] width 1392 height 31
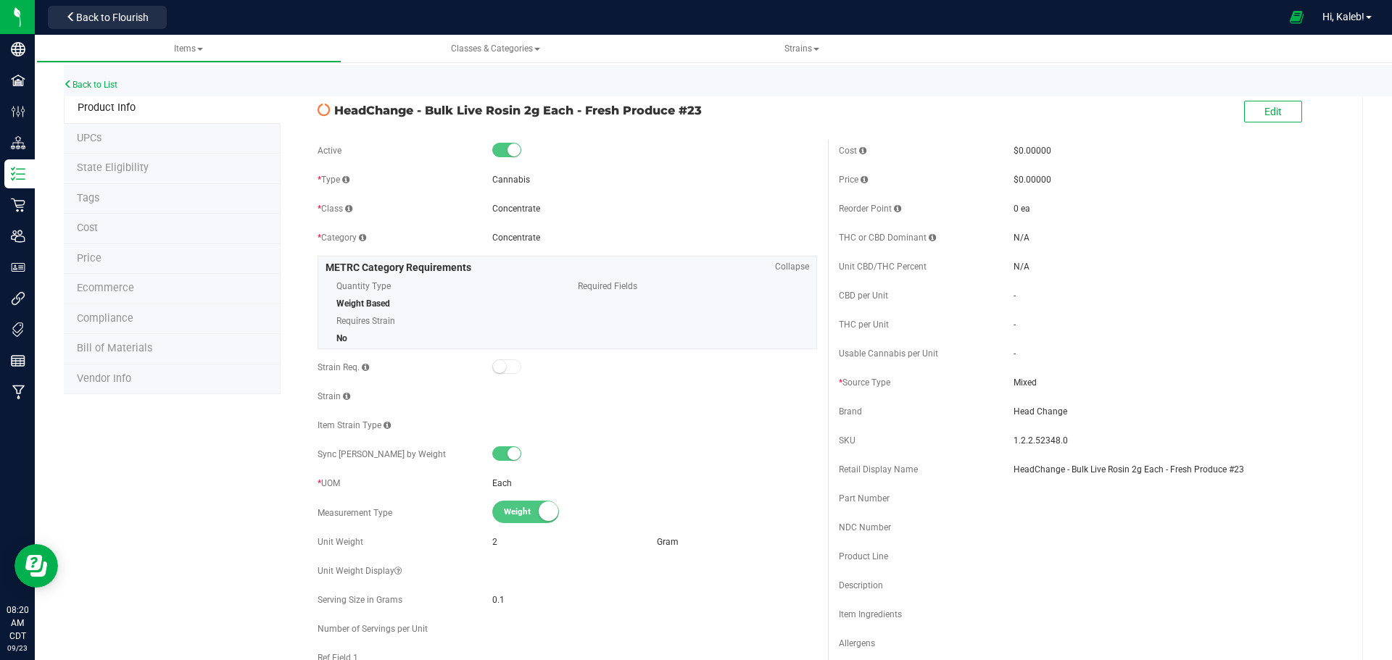
click at [91, 79] on div "Back to List" at bounding box center [760, 80] width 1392 height 31
click at [111, 85] on link "Back to List" at bounding box center [91, 85] width 54 height 10
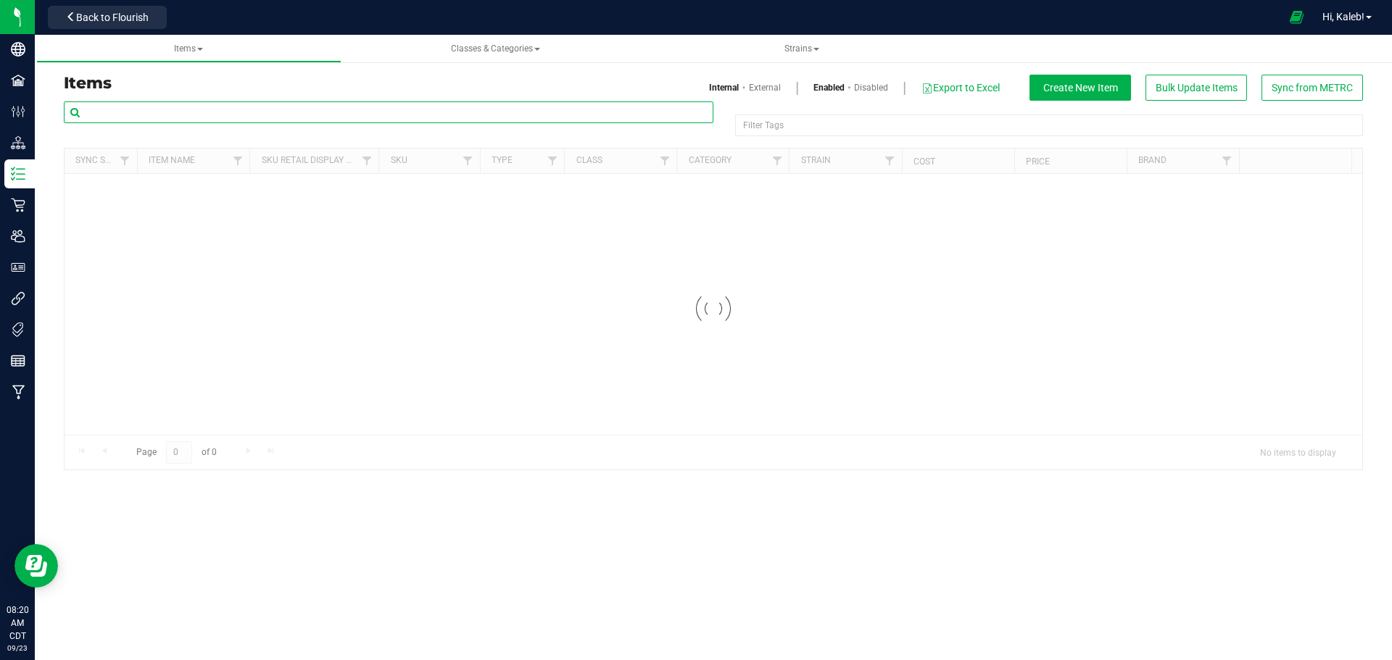
click at [351, 115] on input "text" at bounding box center [388, 112] width 649 height 22
paste input "- Fresh Produce #23"
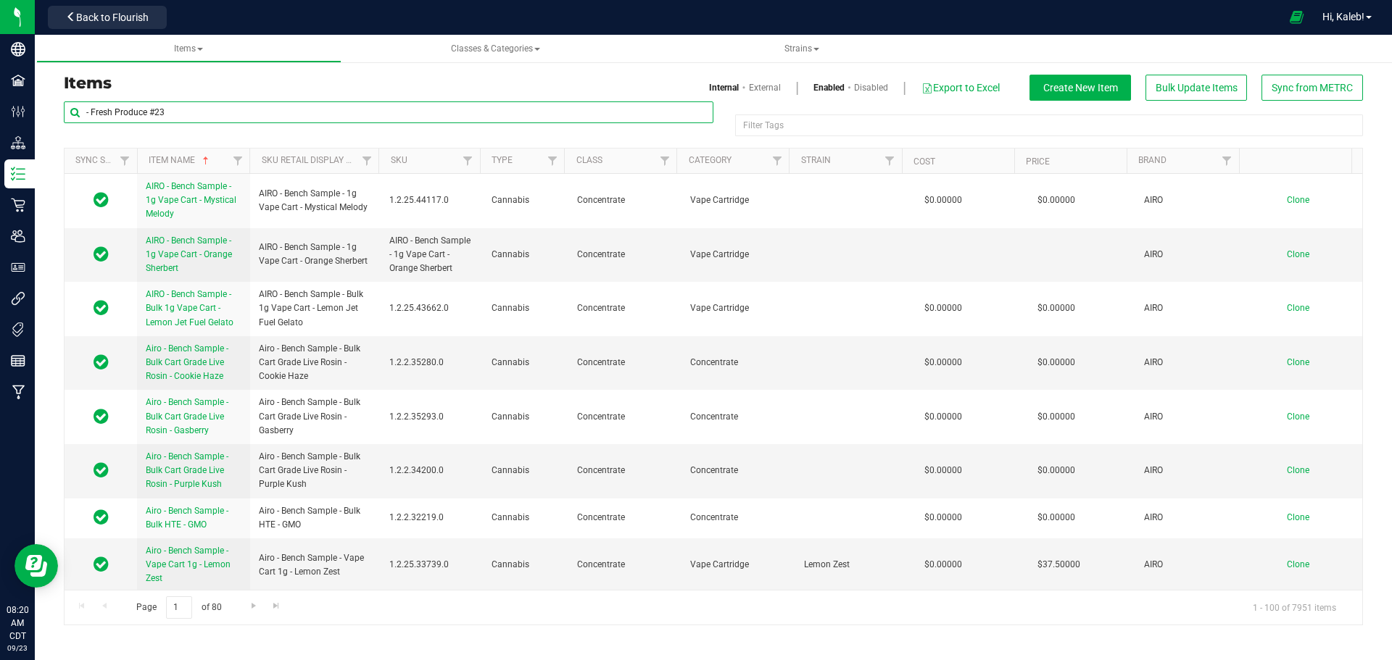
type input "- Fresh Produce #23"
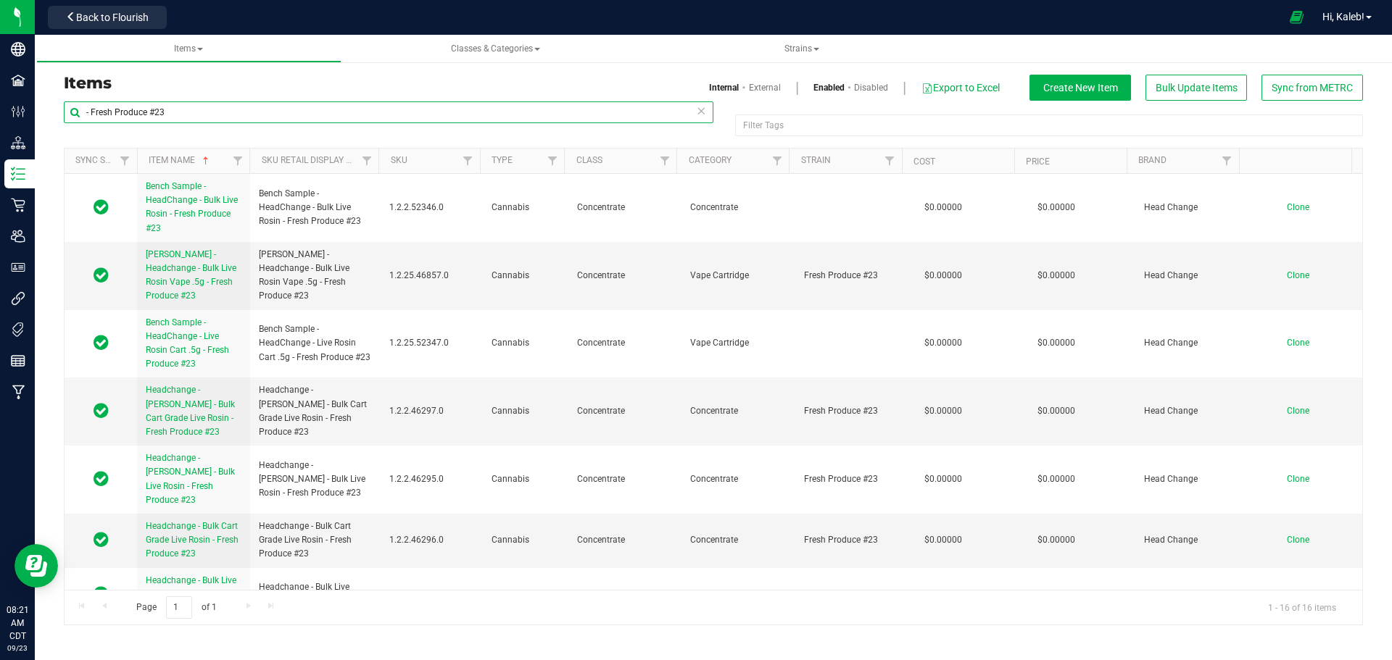
click at [86, 109] on input "- Fresh Produce #23" at bounding box center [388, 112] width 649 height 22
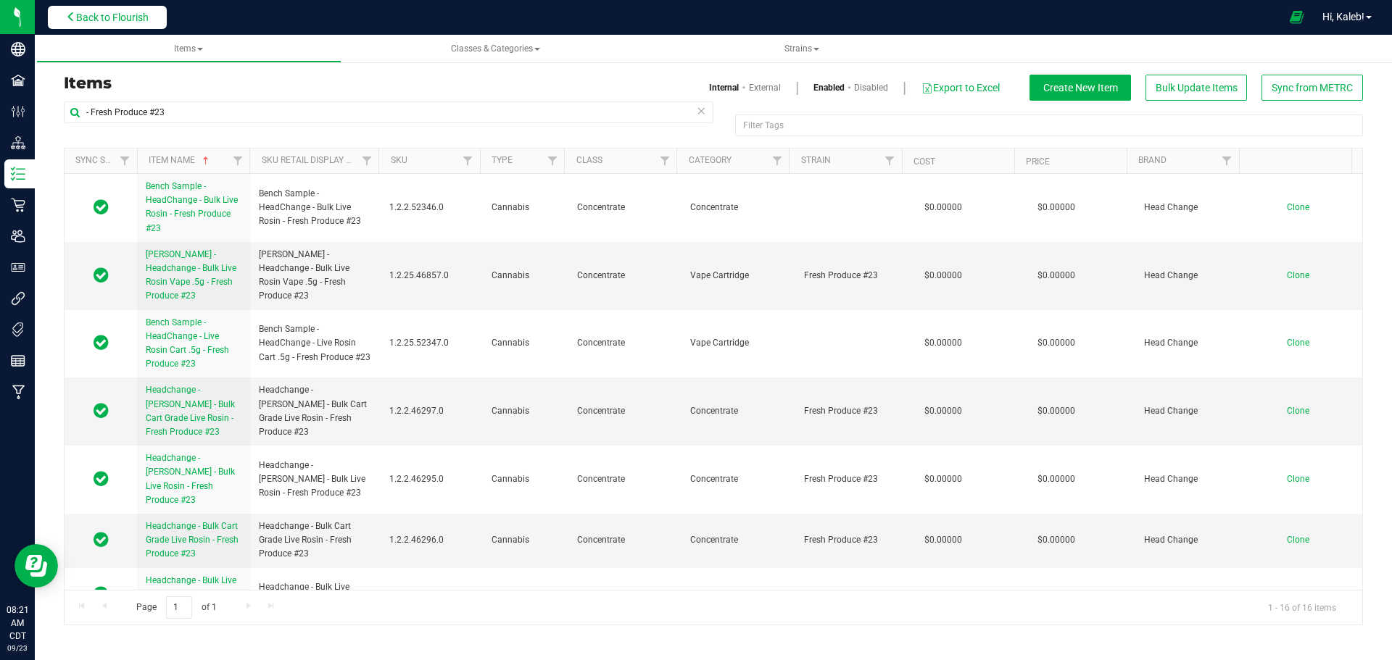
click at [129, 17] on span "Back to Flourish" at bounding box center [112, 18] width 72 height 12
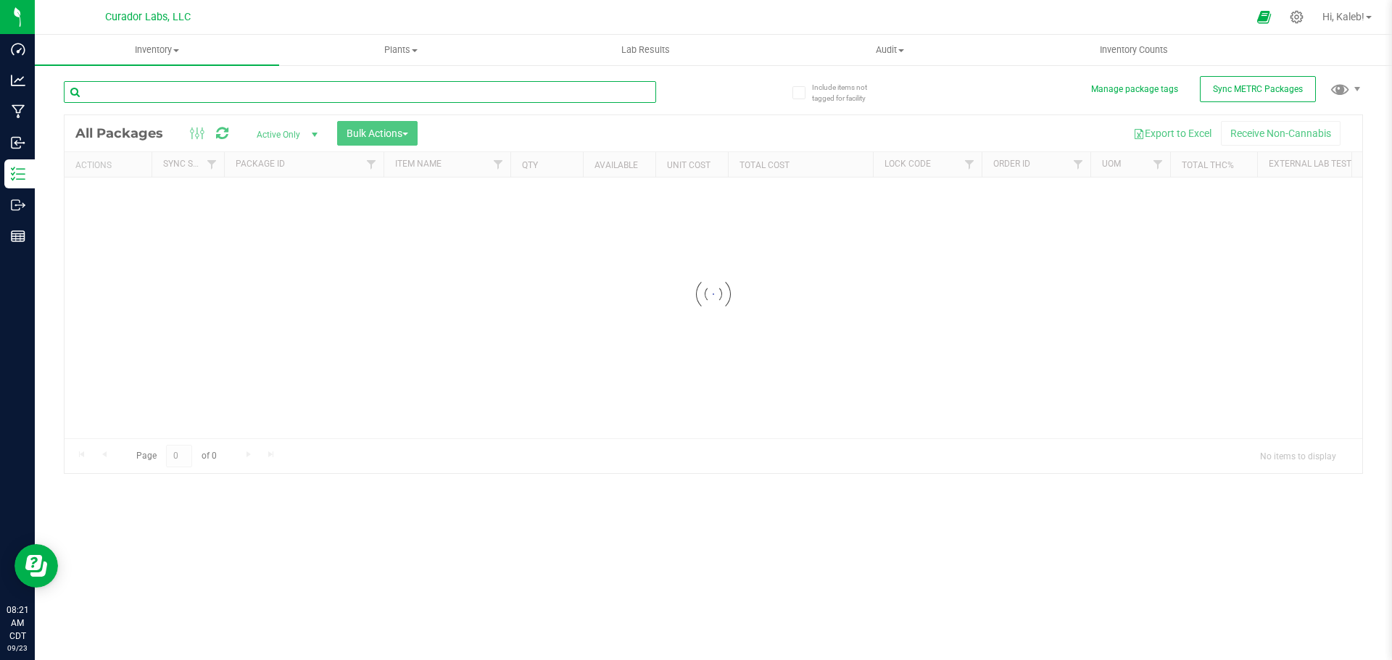
click at [473, 90] on input "text" at bounding box center [360, 92] width 592 height 22
paste input "02906000172049"
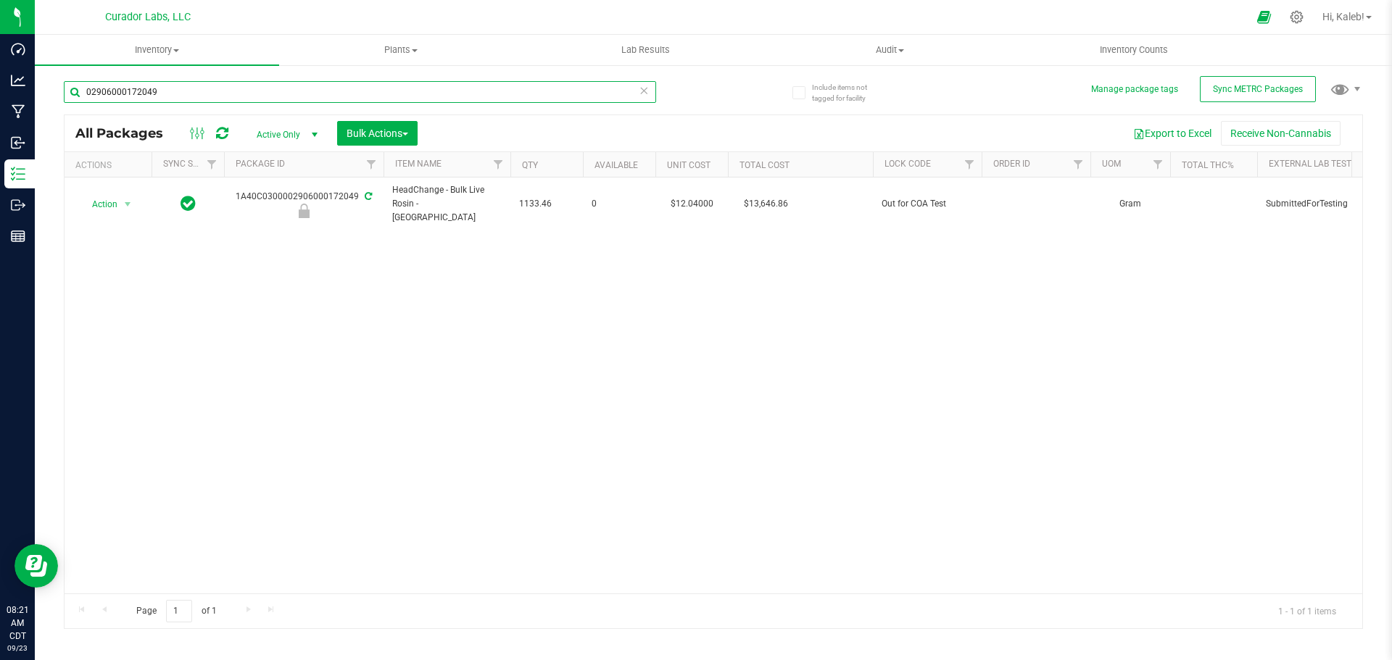
type input "02906000172049"
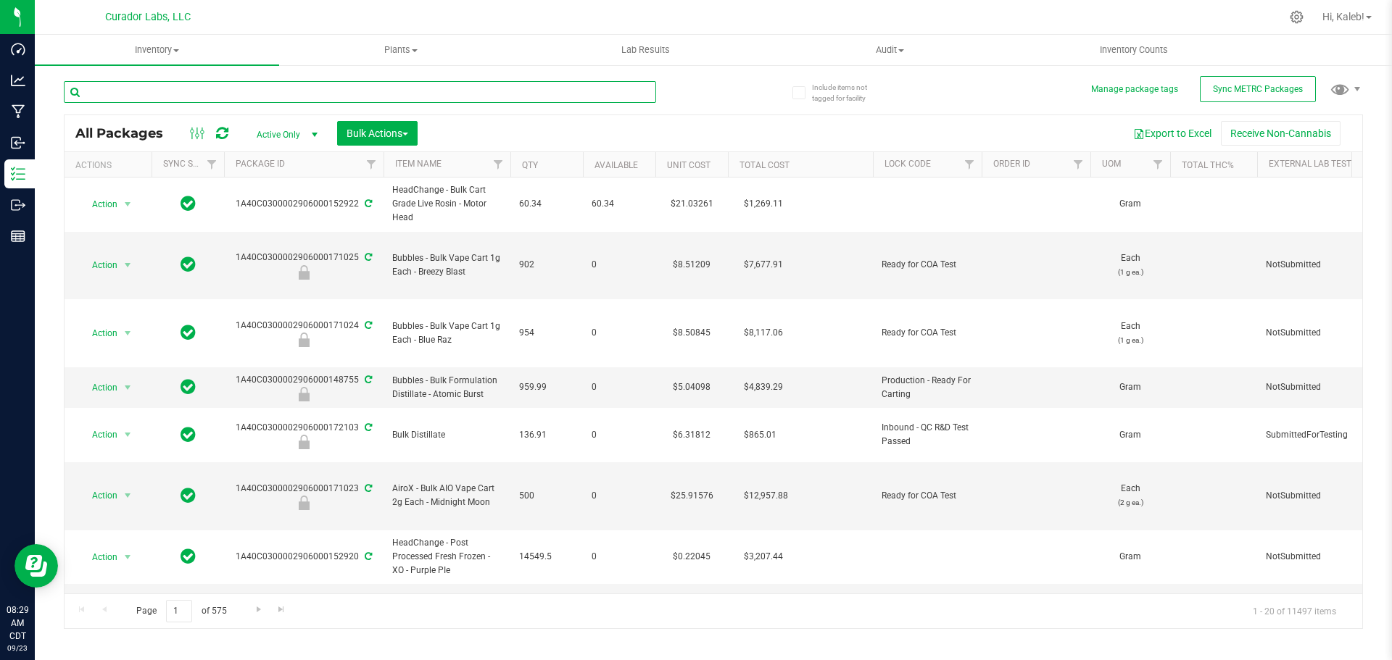
paste input "906000172049"
click at [260, 93] on input "text" at bounding box center [360, 92] width 592 height 22
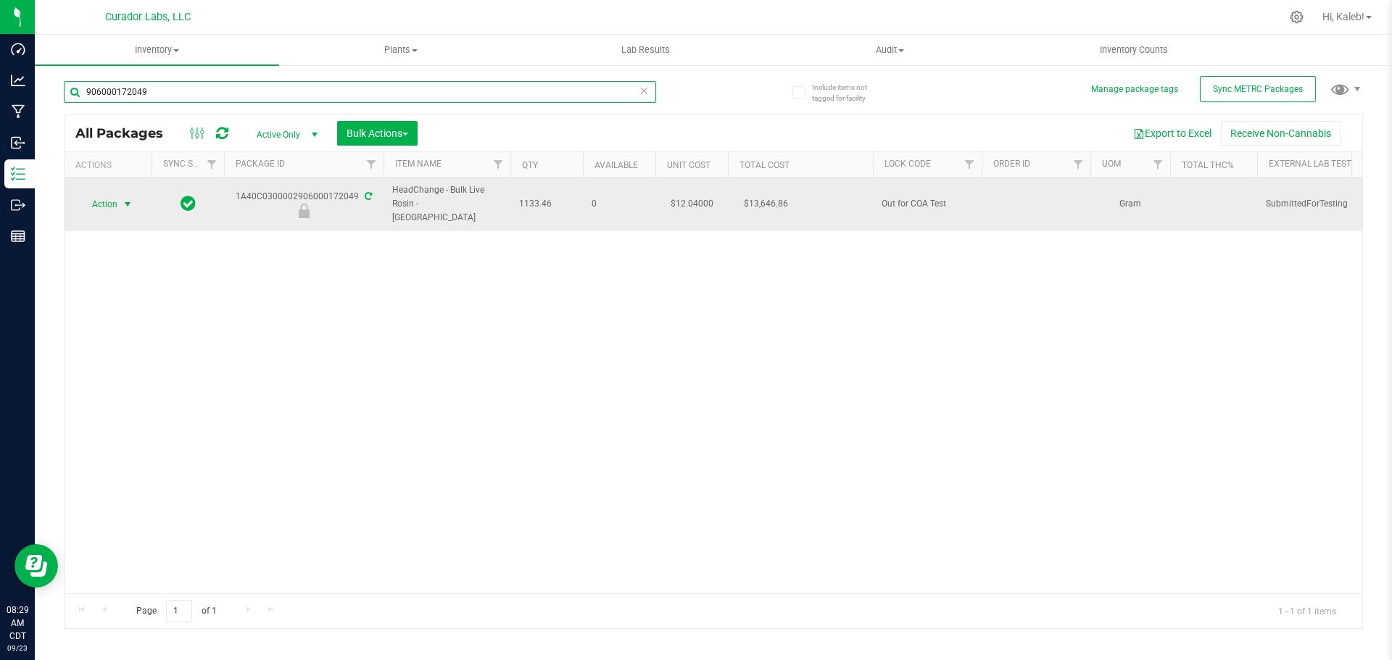
type input "906000172049"
click at [112, 196] on span "Action" at bounding box center [98, 204] width 39 height 20
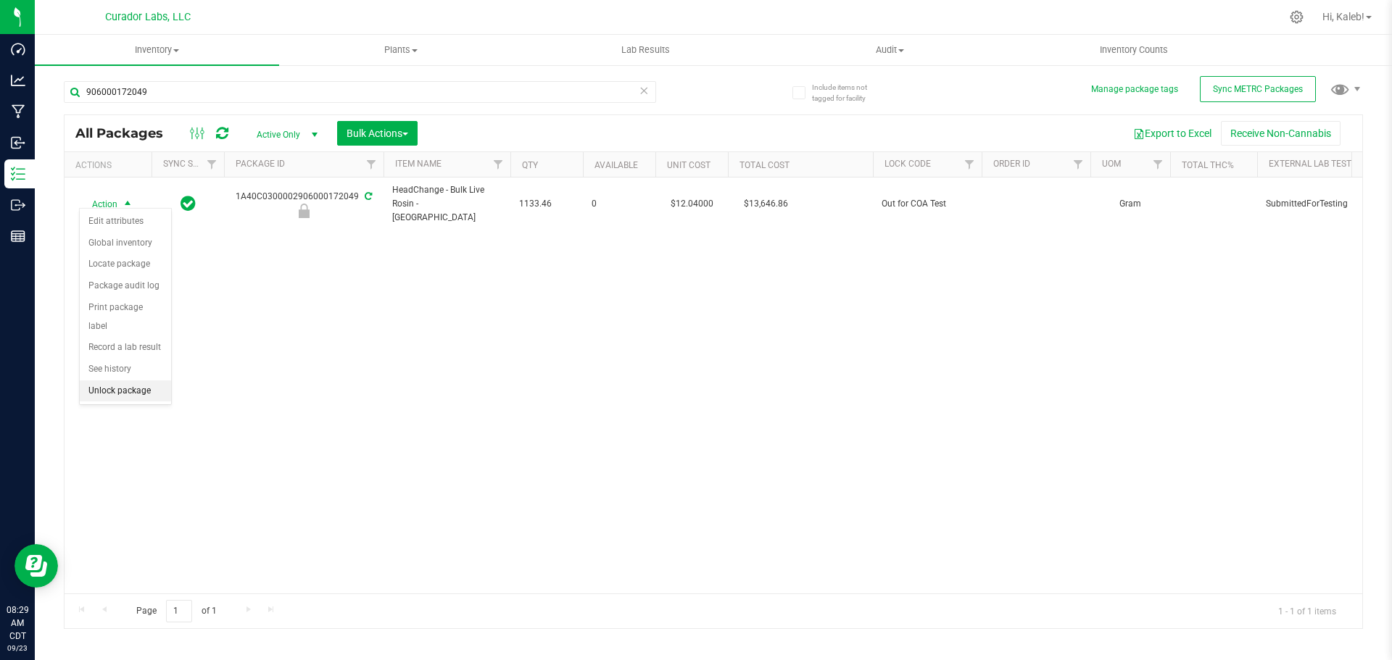
click at [128, 381] on li "Unlock package" at bounding box center [125, 392] width 91 height 22
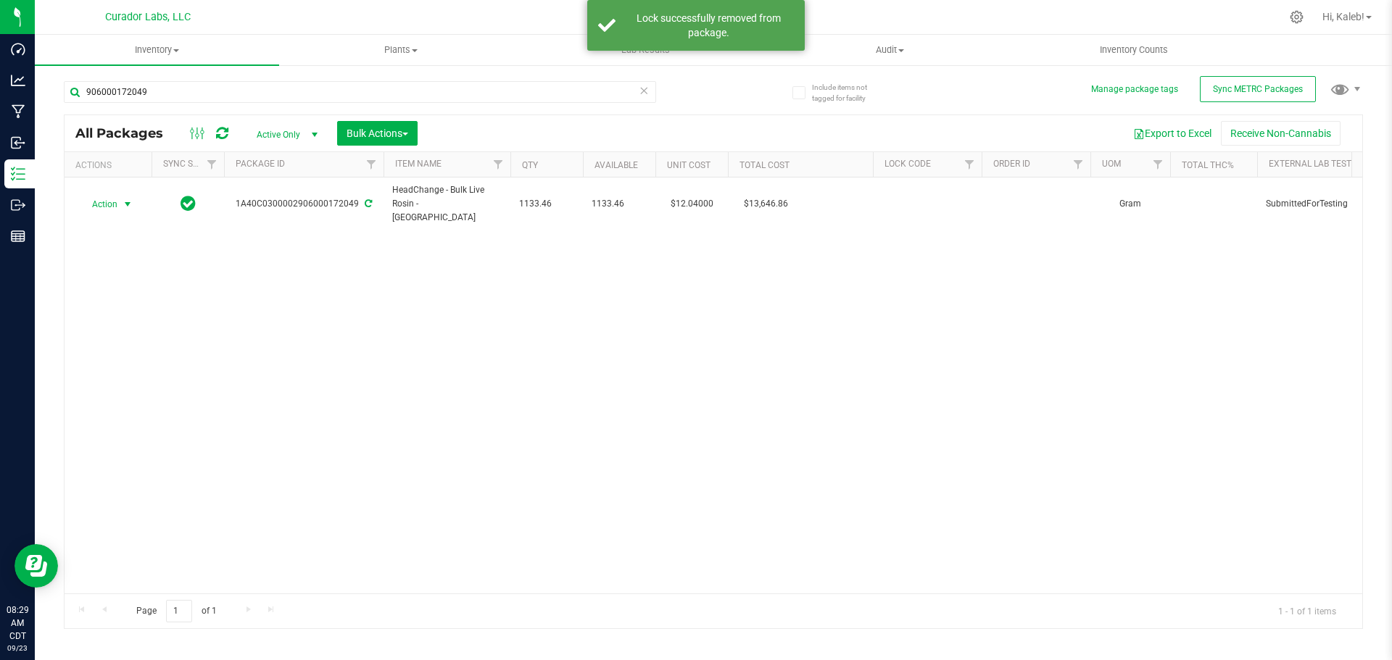
click at [112, 202] on span "Action" at bounding box center [98, 204] width 39 height 20
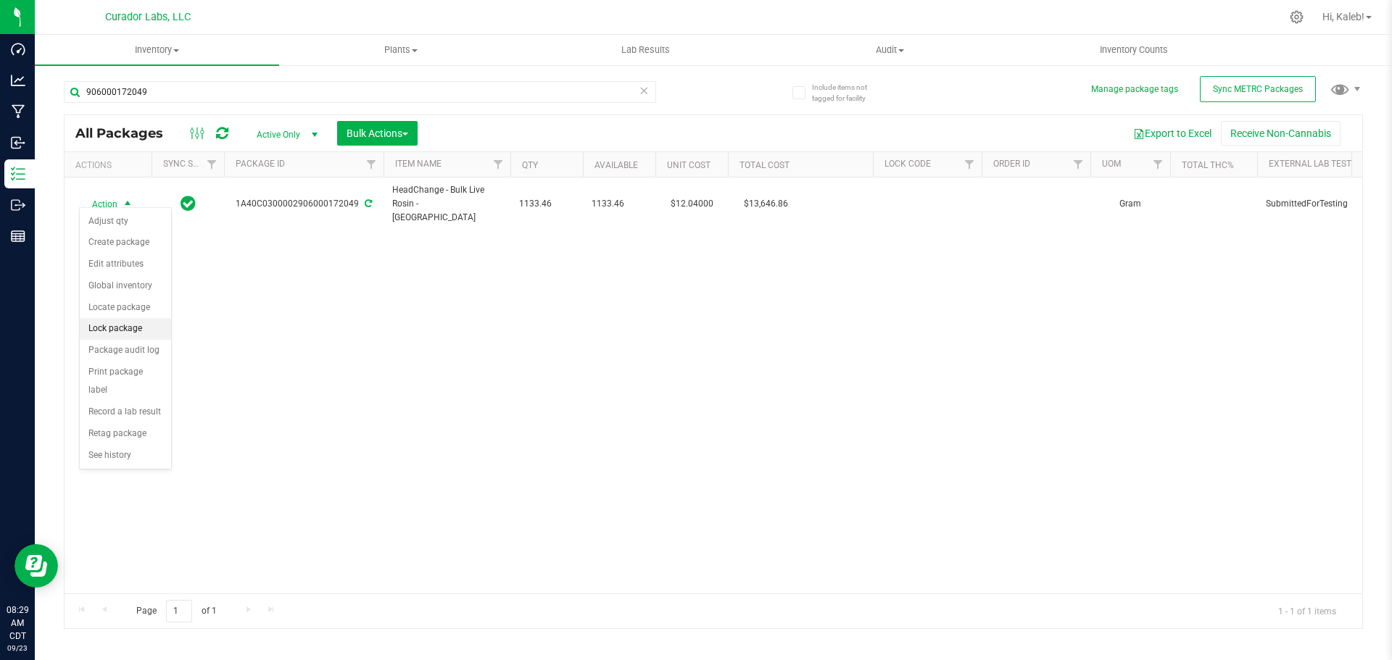
click at [134, 325] on li "Lock package" at bounding box center [125, 329] width 91 height 22
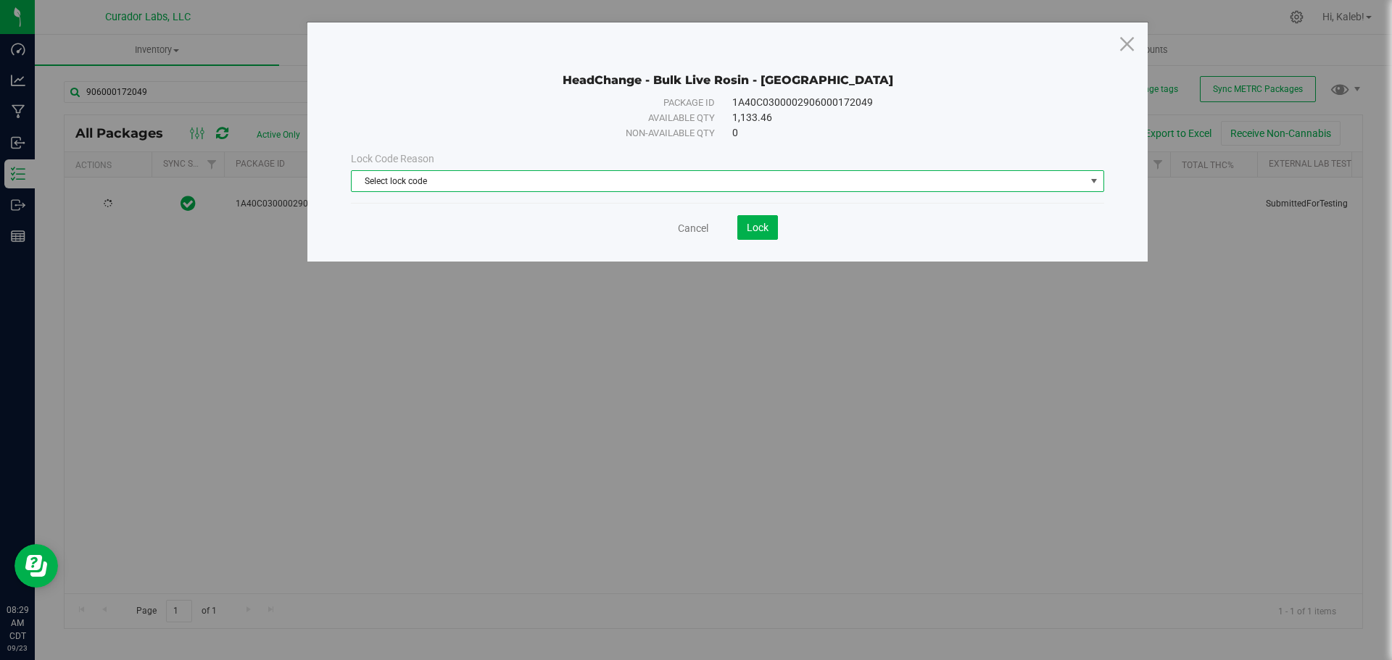
click at [564, 178] on span "Select lock code" at bounding box center [719, 181] width 734 height 20
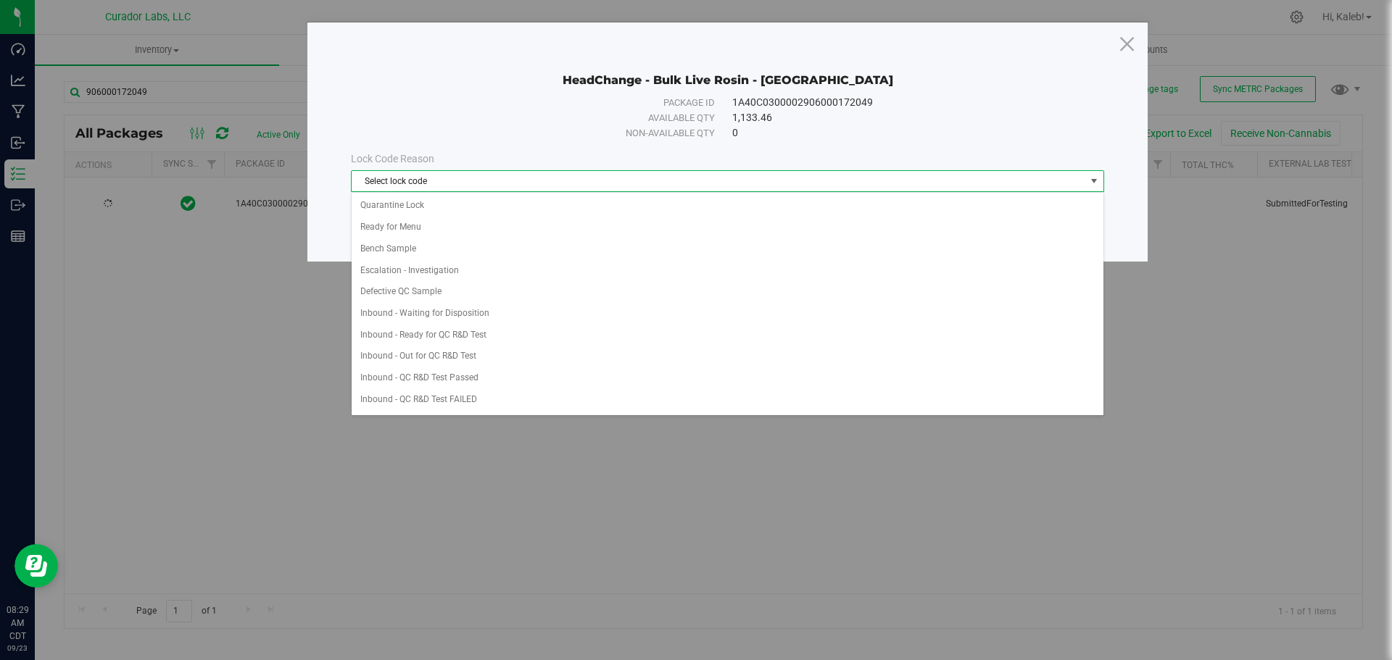
scroll to position [451, 0]
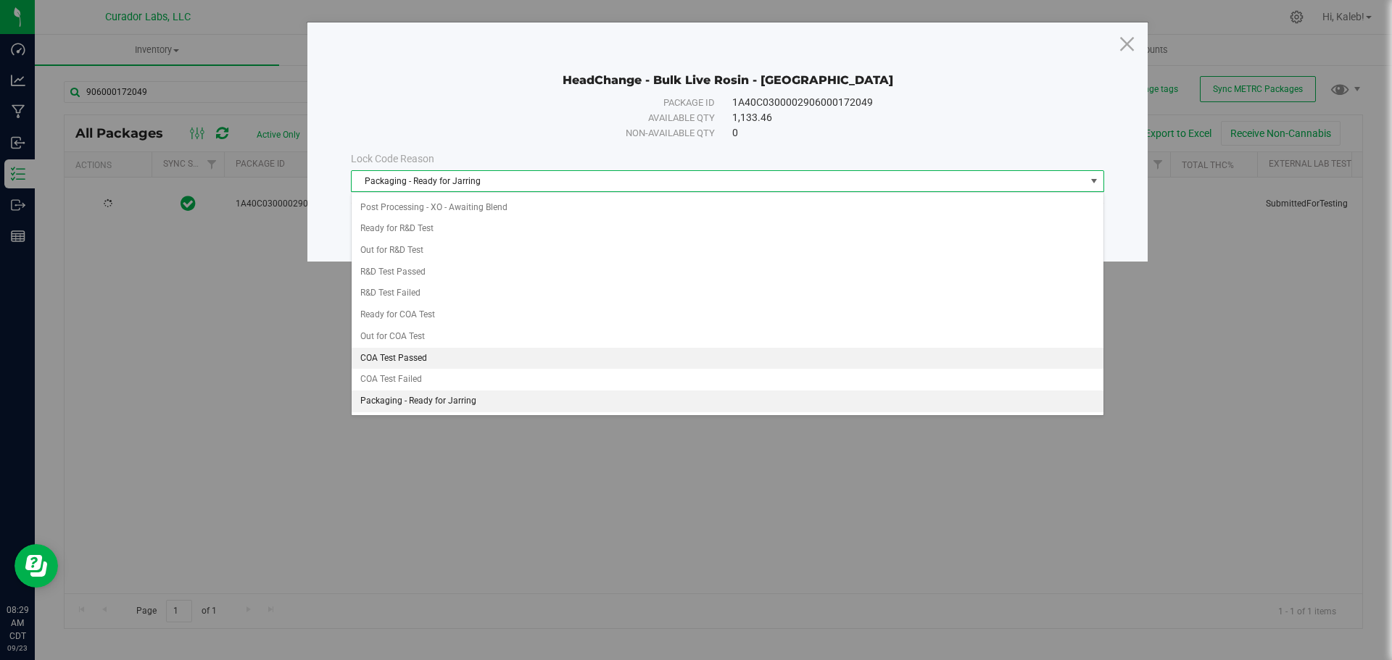
click at [441, 361] on li "COA Test Passed" at bounding box center [728, 359] width 752 height 22
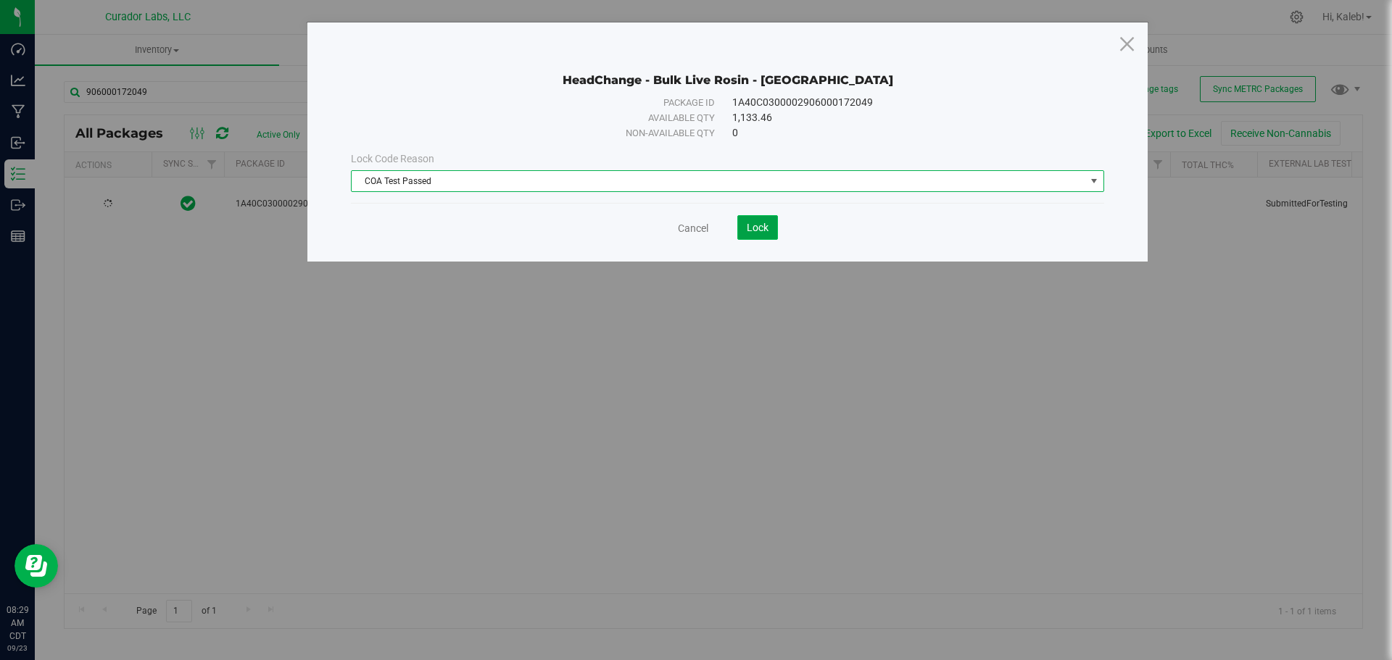
click at [760, 223] on span "Lock" at bounding box center [758, 228] width 22 height 12
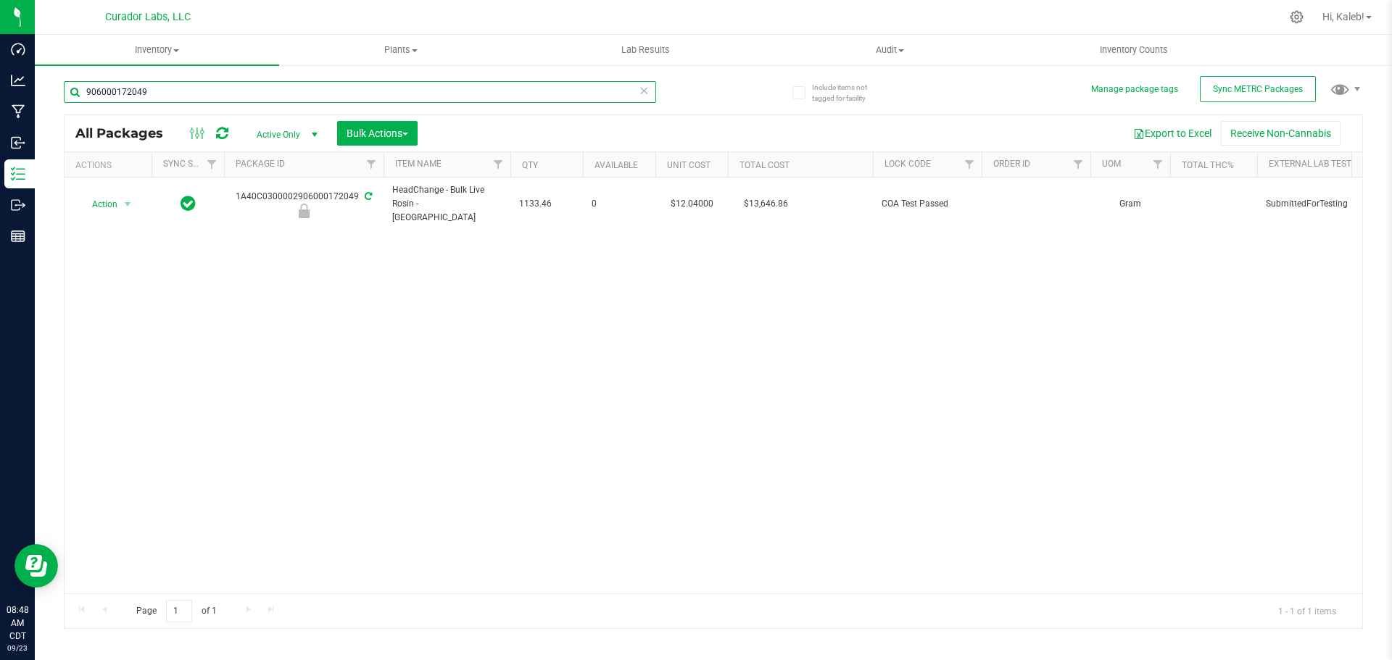
click at [109, 96] on input "906000172049" at bounding box center [360, 92] width 592 height 22
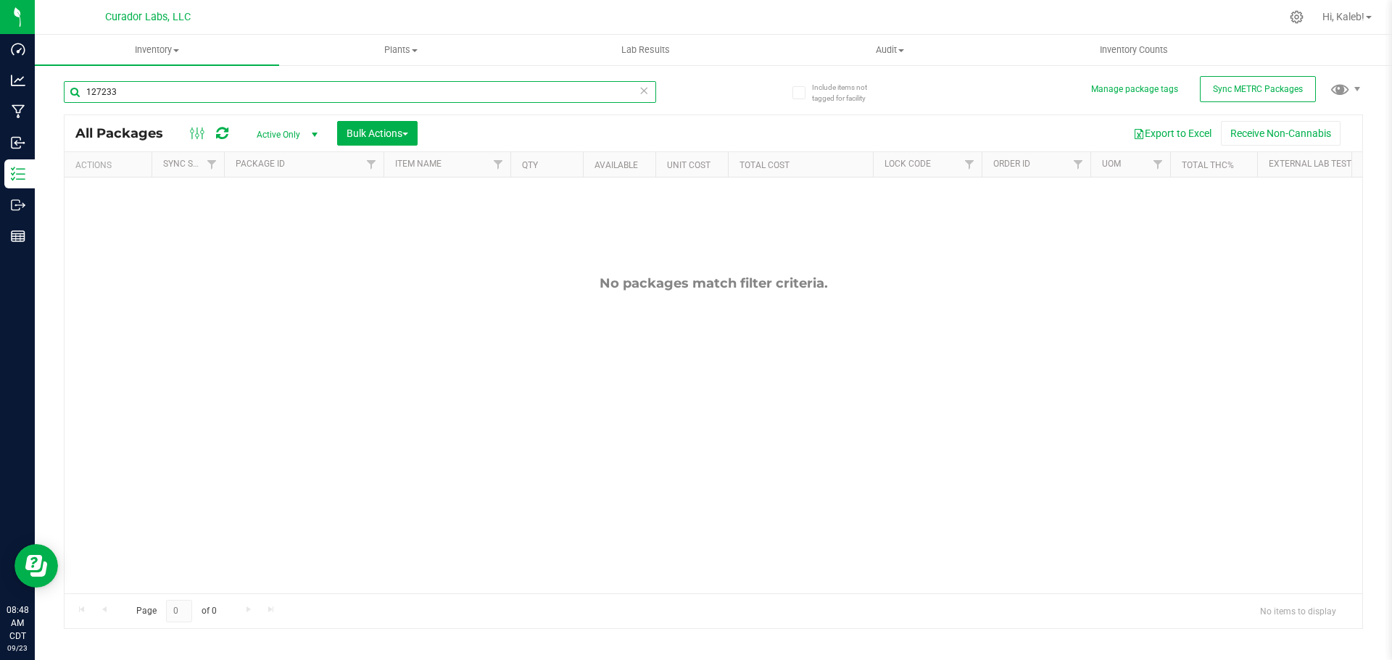
type input "127233"
